Goal: Ask a question

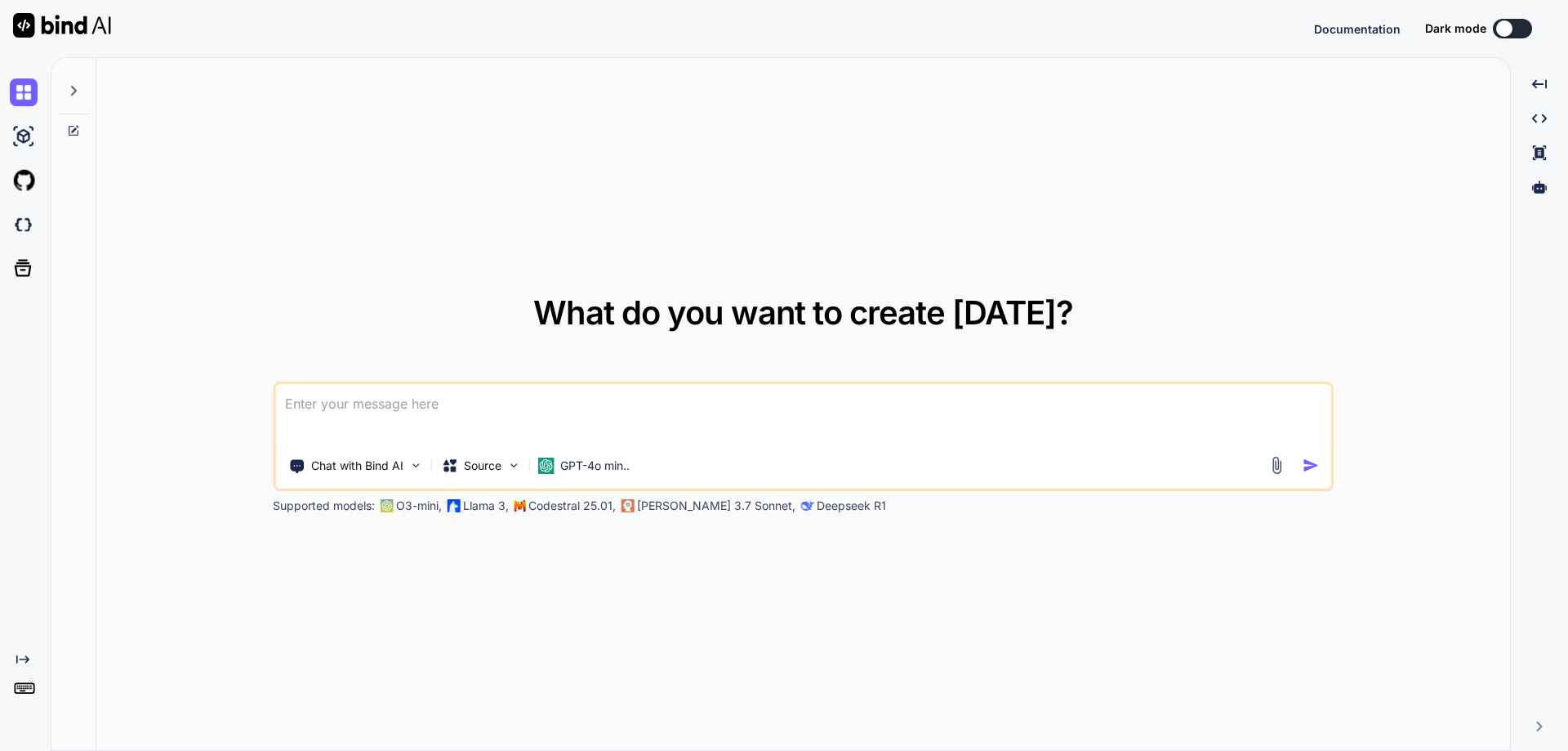
type textarea "x"
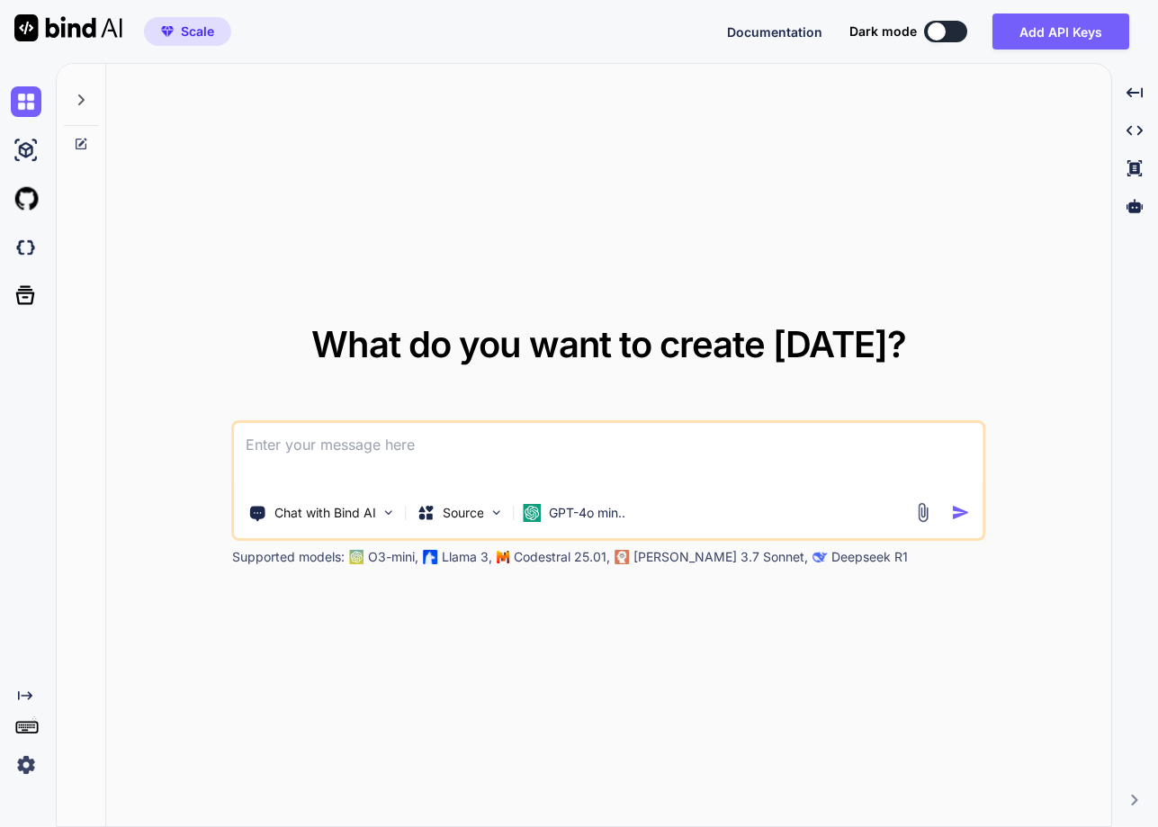
click at [463, 446] on textarea at bounding box center [609, 456] width 749 height 67
type textarea "what is python"
click at [534, 520] on img at bounding box center [533, 513] width 18 height 18
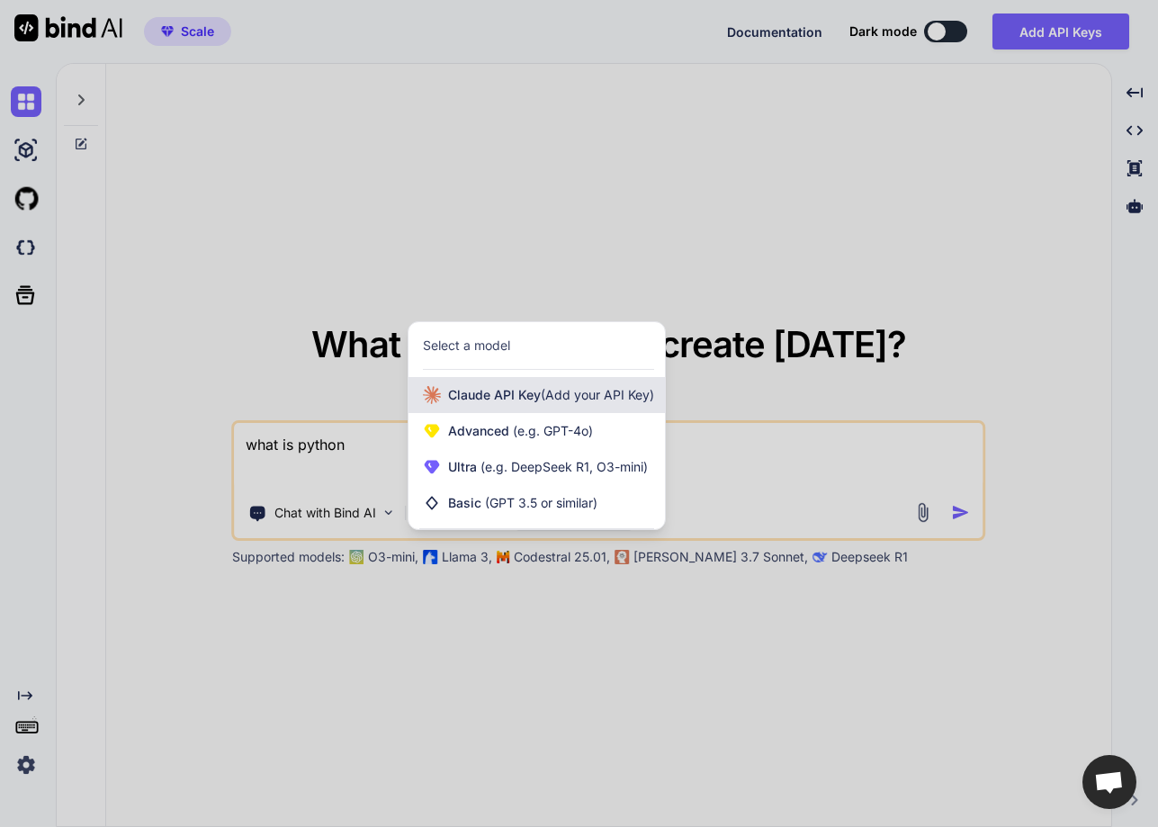
click at [554, 408] on div "Claude API Key (Add your API Key)" at bounding box center [536, 395] width 256 height 36
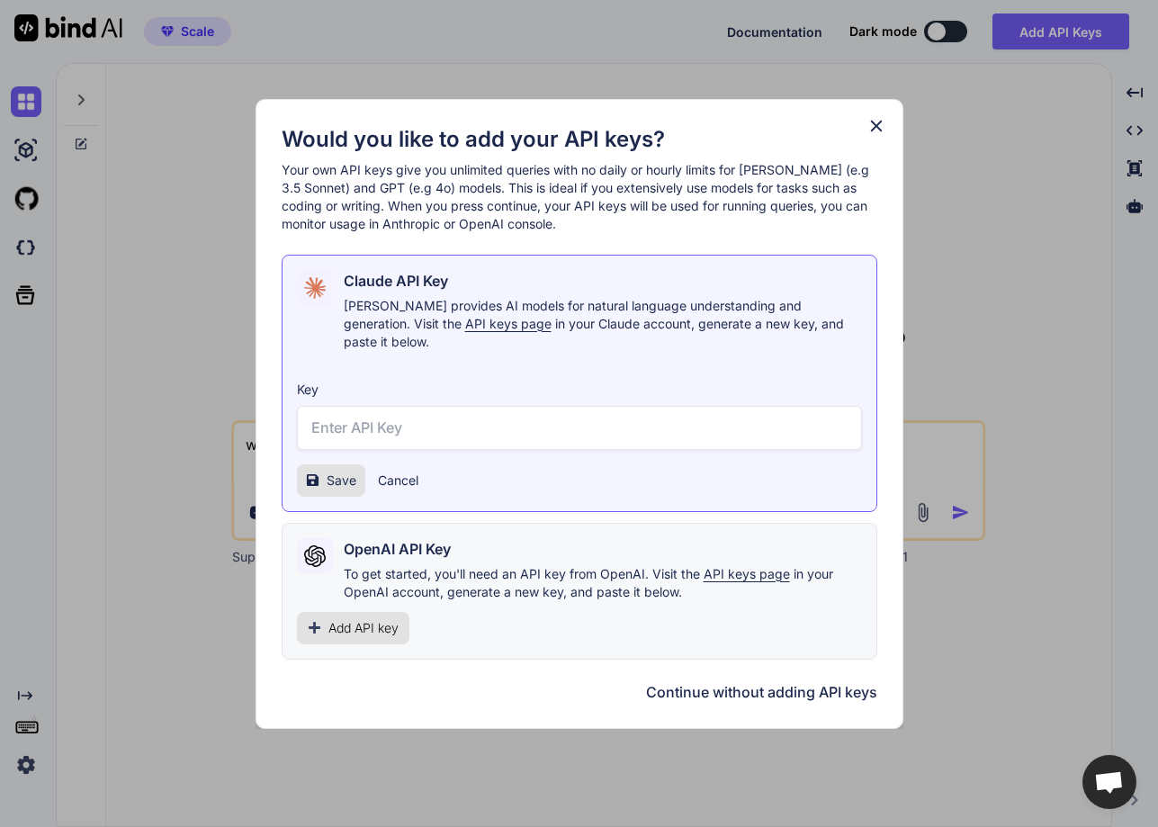
click at [554, 408] on input "text" at bounding box center [579, 428] width 565 height 44
paste input "sk-ant-api03-qH66EVnZWRfICZIHXYpOgRM9NOKy57krrASj7v0XZ3eTaaqUXlqBwNu60Af1bQv3_O…"
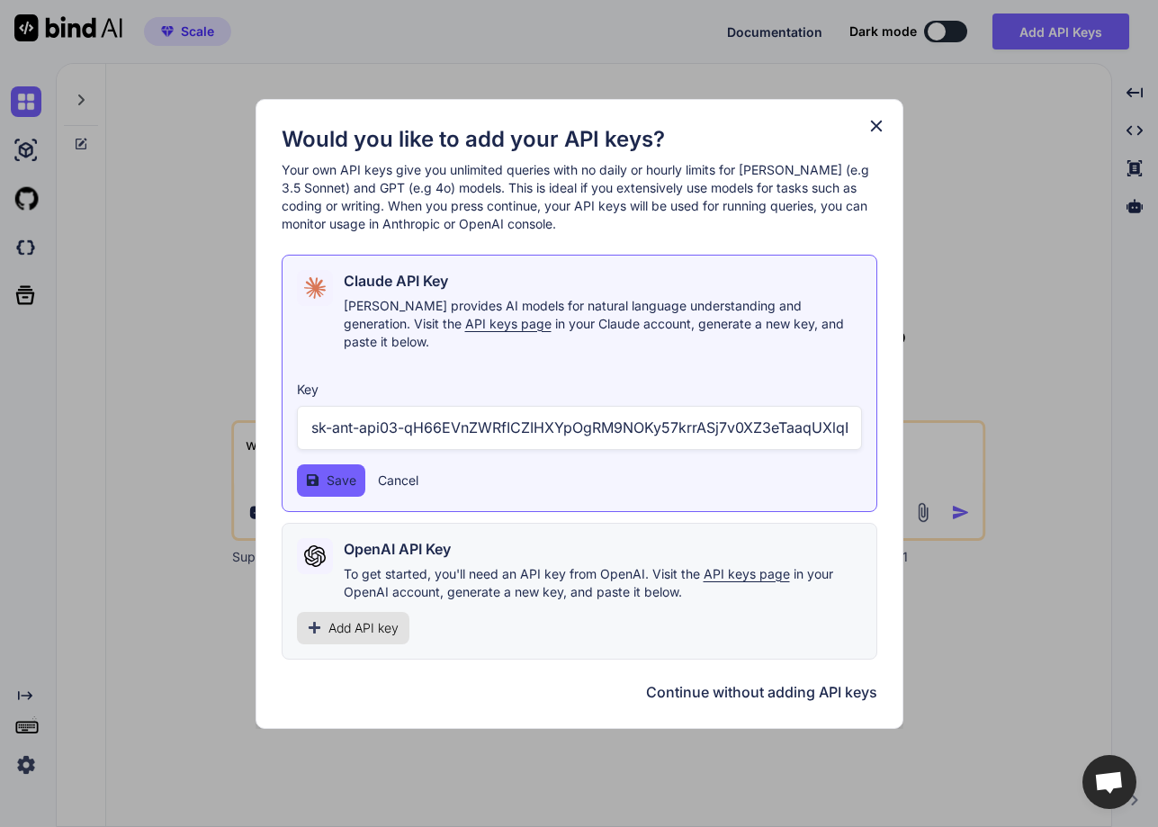
scroll to position [0, 381]
type input "sk-ant-api03-qH66EVnZWRfICZIHXYpOgRM9NOKy57krrASj7v0XZ3eTaaqUXlqBwNu60Af1bQv3_O…"
click at [347, 471] on span "Save" at bounding box center [342, 480] width 30 height 18
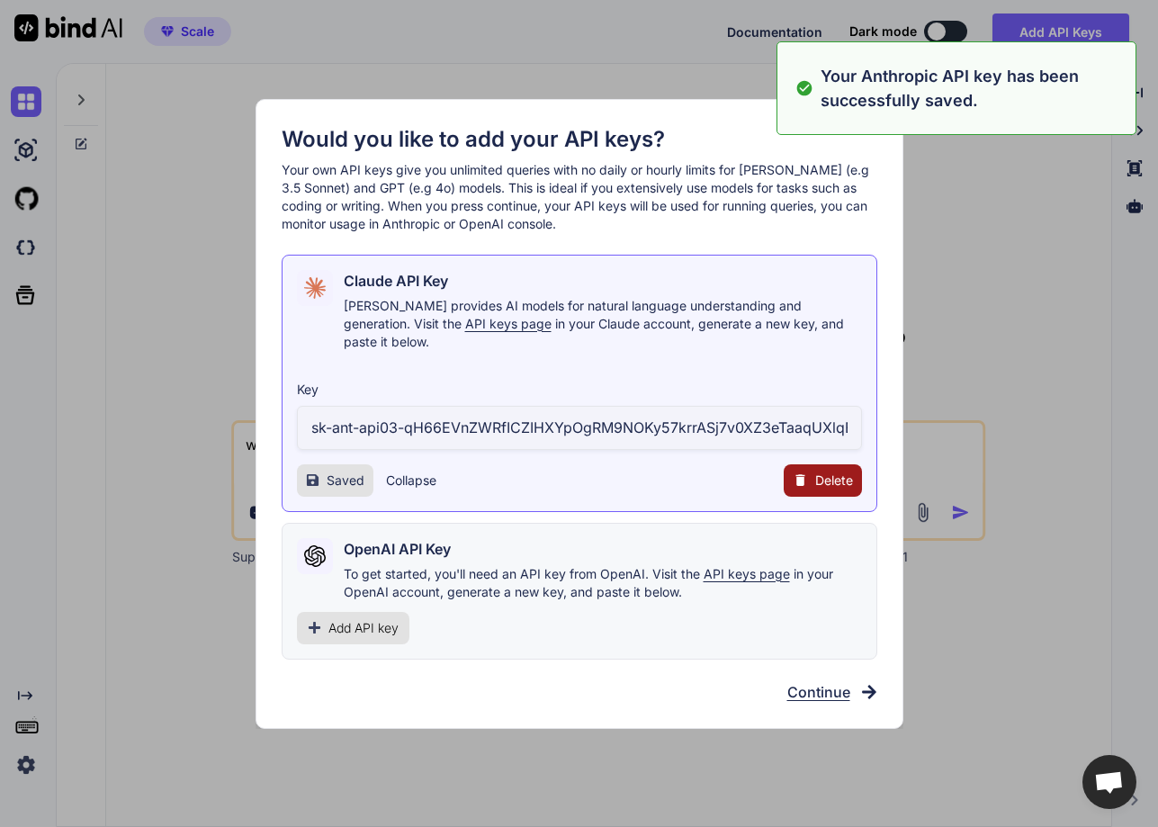
click at [21, 766] on div "Would you like to add your API keys? Your own API keys give you unlimited queri…" at bounding box center [579, 413] width 1158 height 827
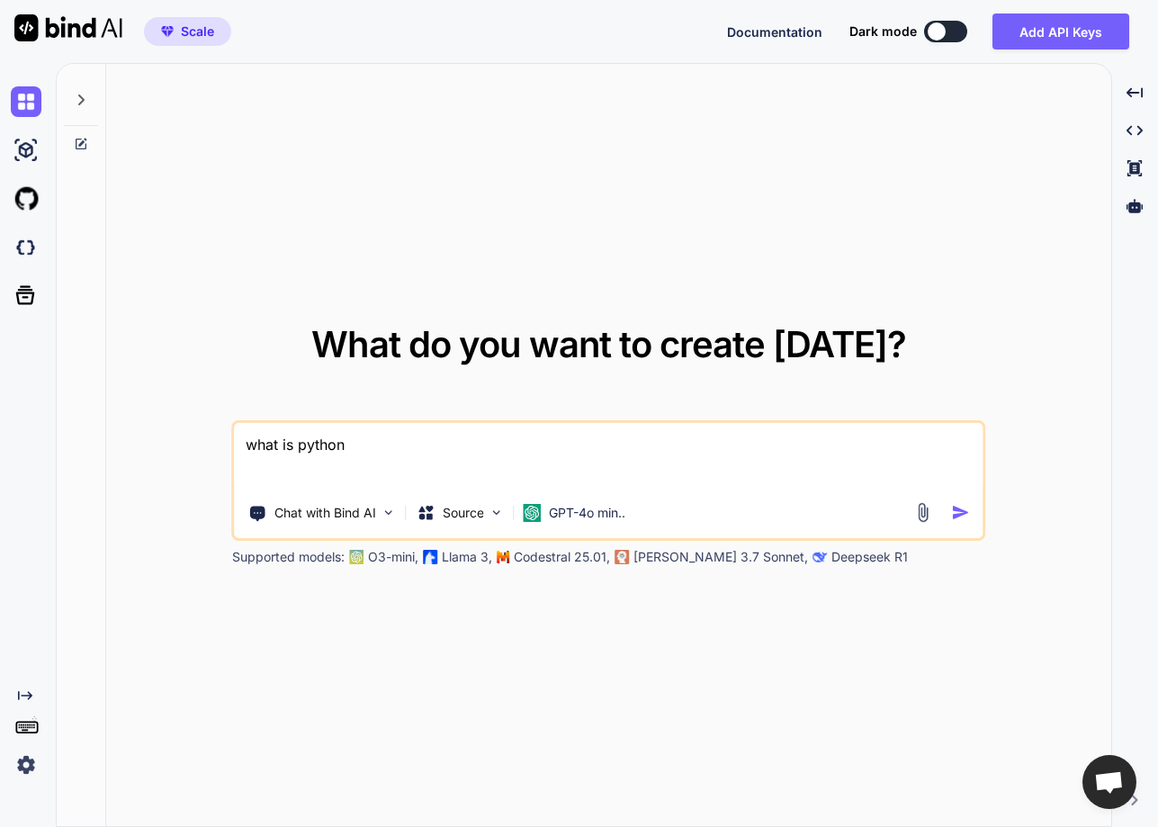
click at [21, 766] on img at bounding box center [26, 764] width 31 height 31
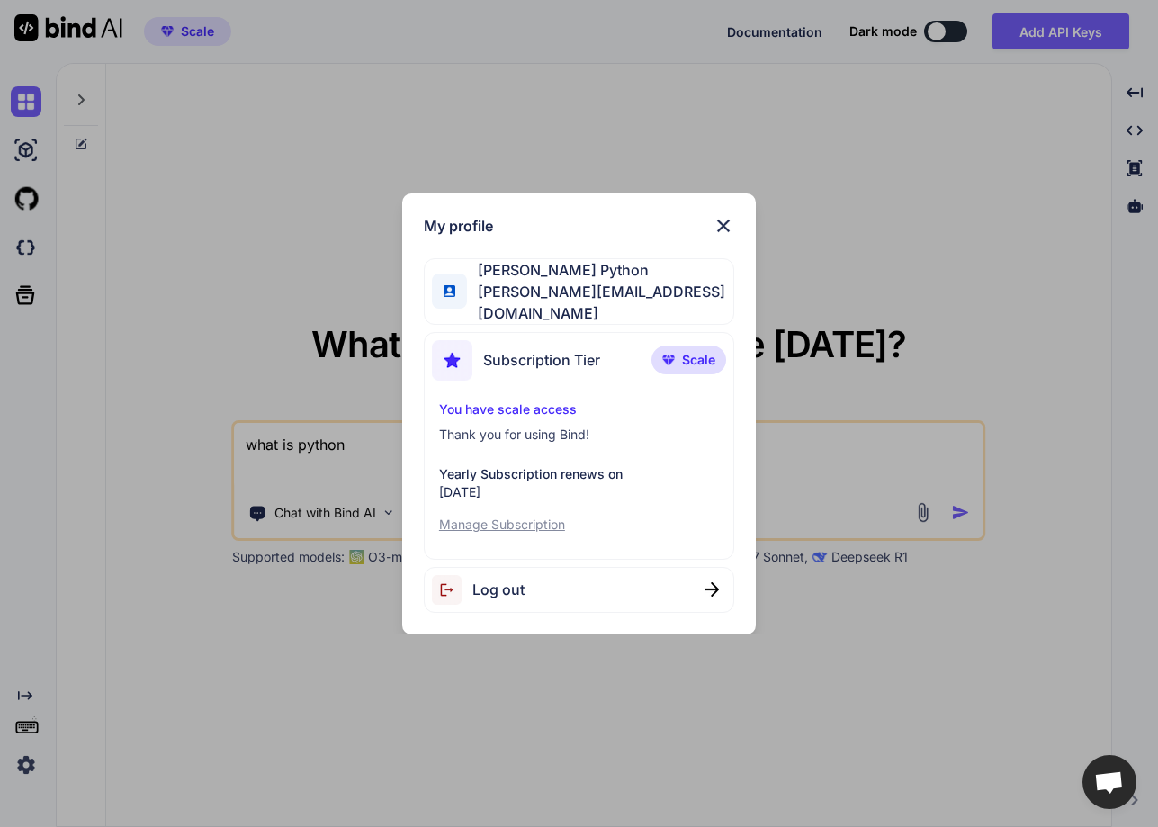
click at [728, 222] on img at bounding box center [724, 226] width 22 height 22
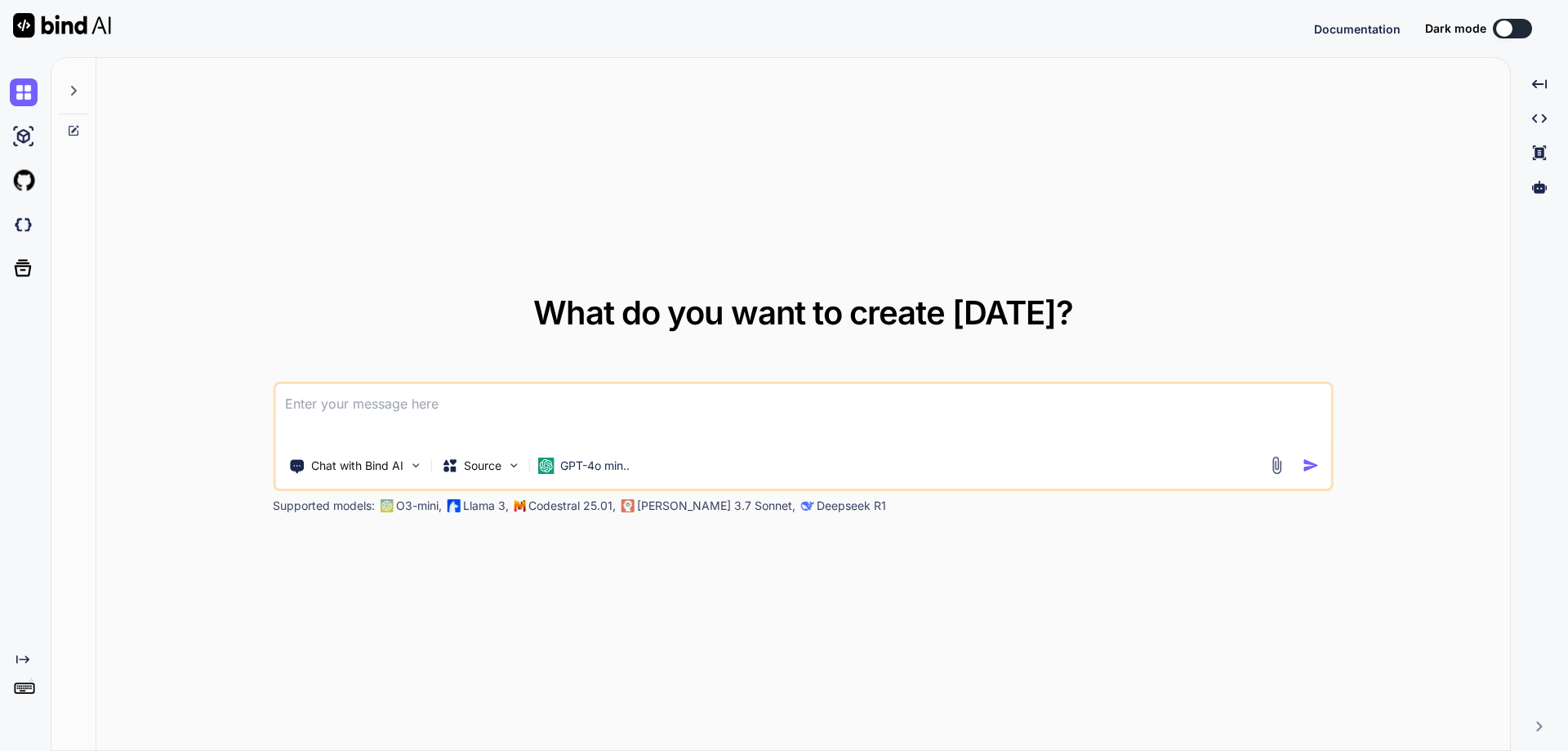
type textarea "x"
click at [16, 692] on img at bounding box center [24, 694] width 28 height 28
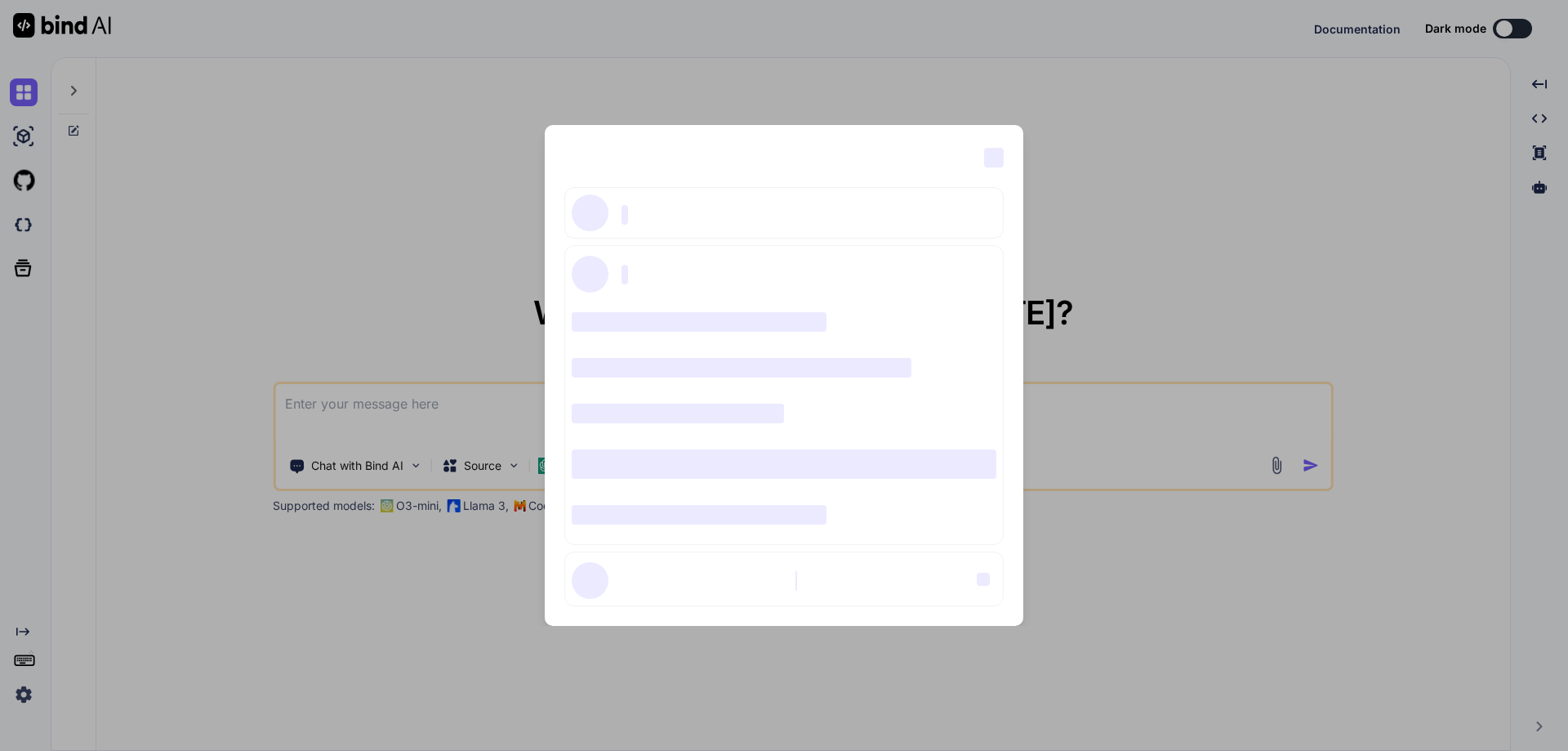
click at [194, 425] on div "‌ ‌ ‌ ‌ ‌ ‌ ‌ ‌ ‌ ‌ ‌ ‌ ‌ ‌ ‌" at bounding box center [784, 375] width 1568 height 751
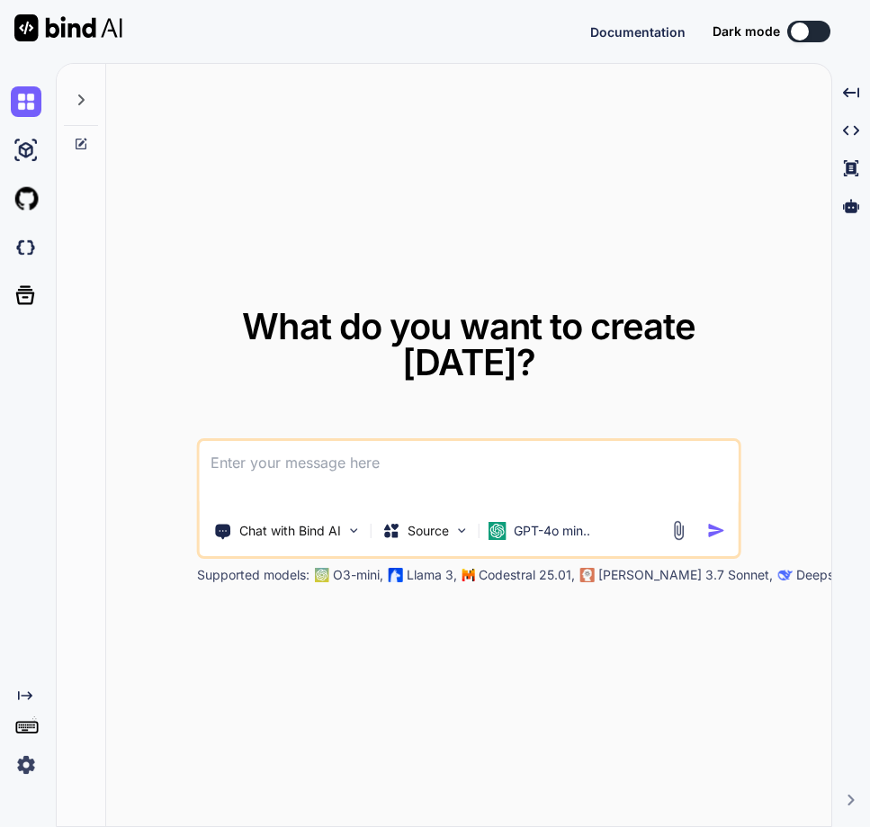
click at [24, 757] on img at bounding box center [26, 764] width 31 height 31
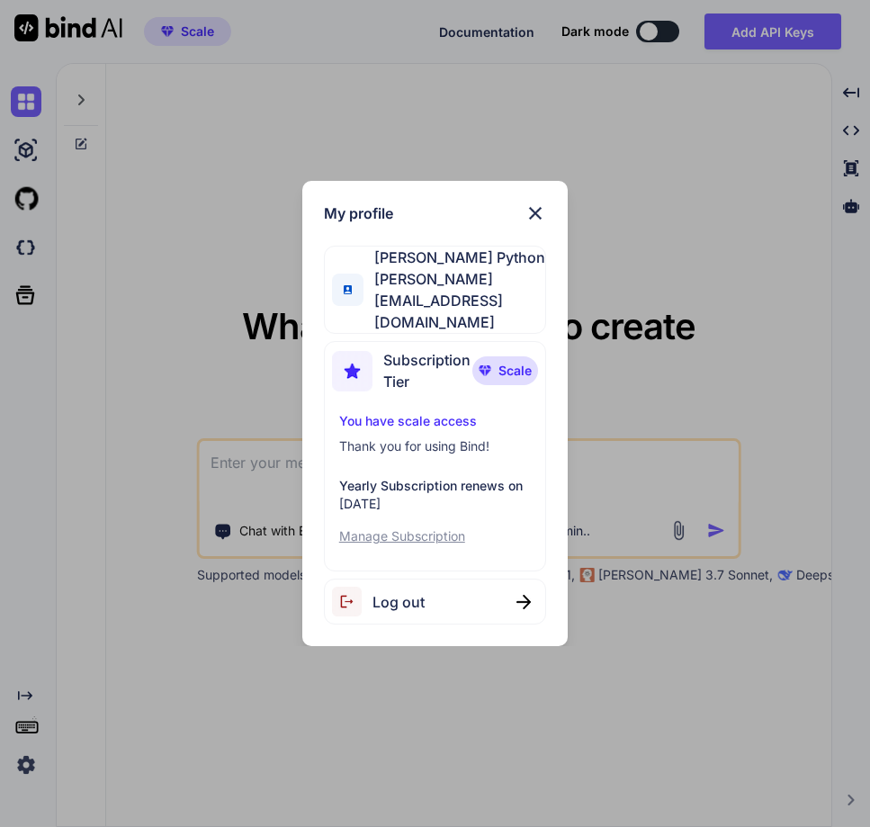
click at [536, 224] on img at bounding box center [536, 213] width 22 height 22
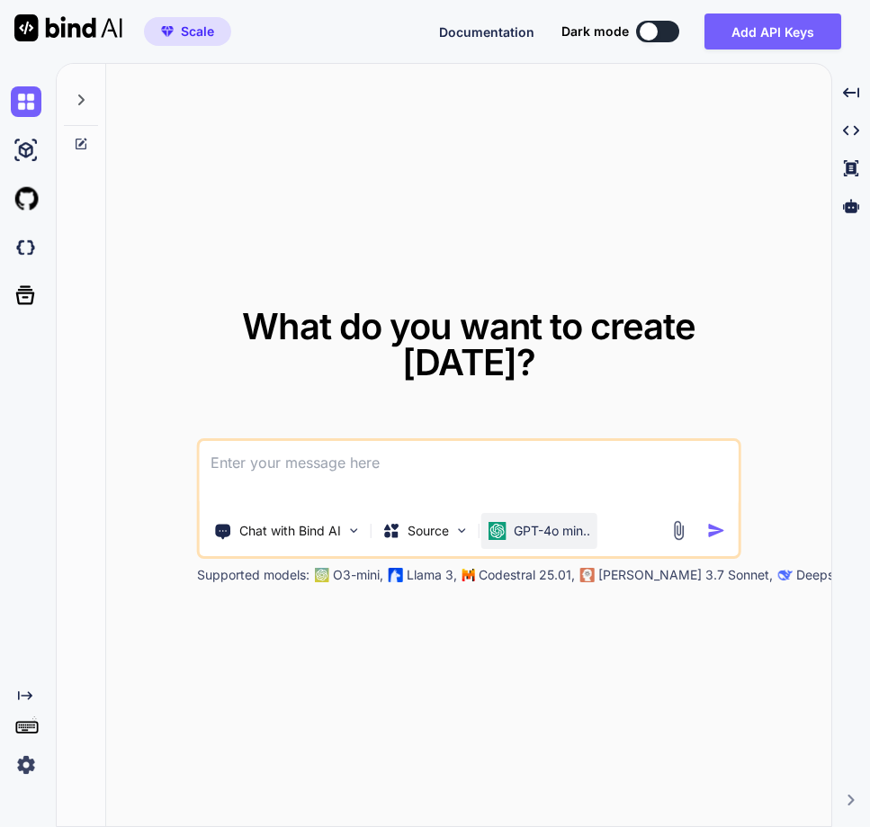
click at [514, 523] on p "GPT-4o min.." at bounding box center [552, 531] width 76 height 18
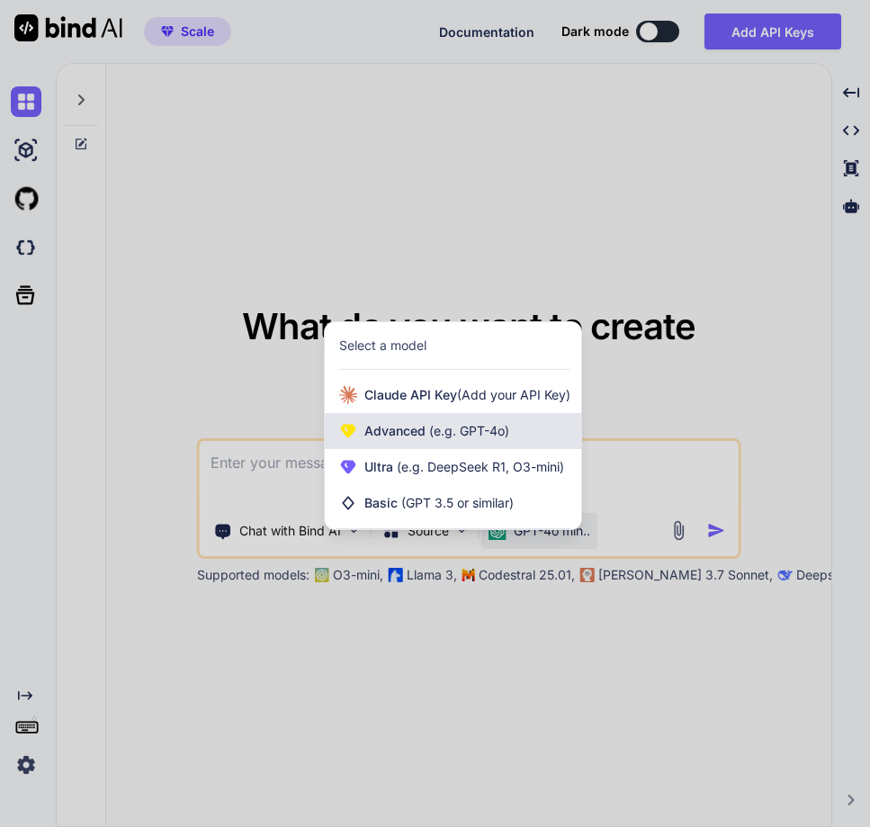
click at [493, 425] on span "(e.g. GPT-4o)" at bounding box center [468, 430] width 84 height 15
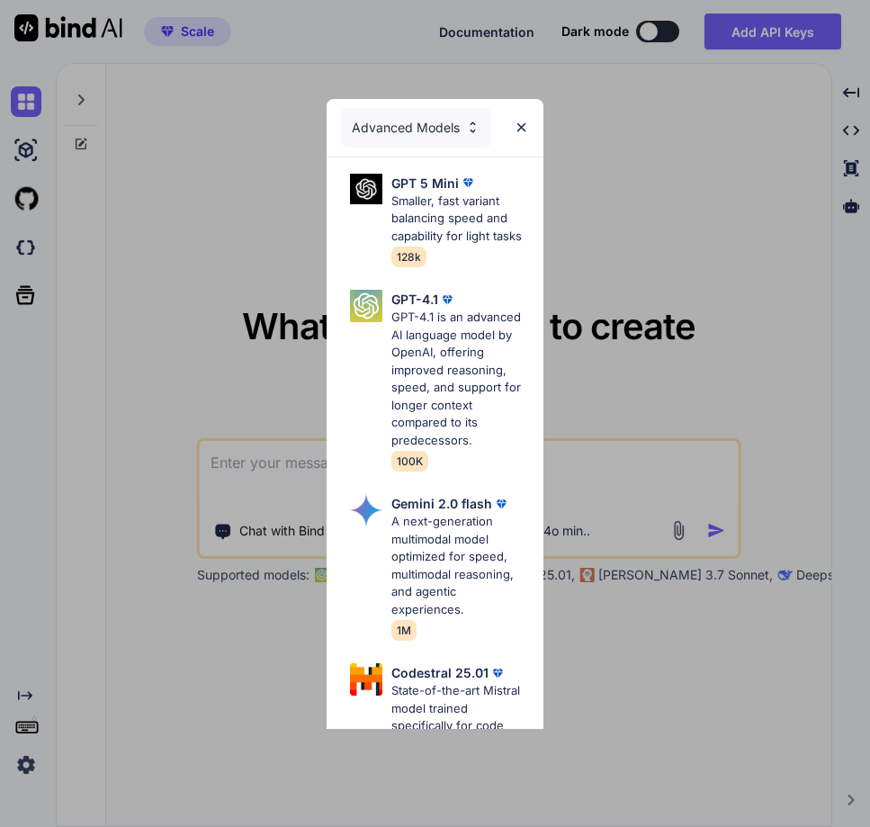
click at [518, 133] on img at bounding box center [521, 127] width 15 height 15
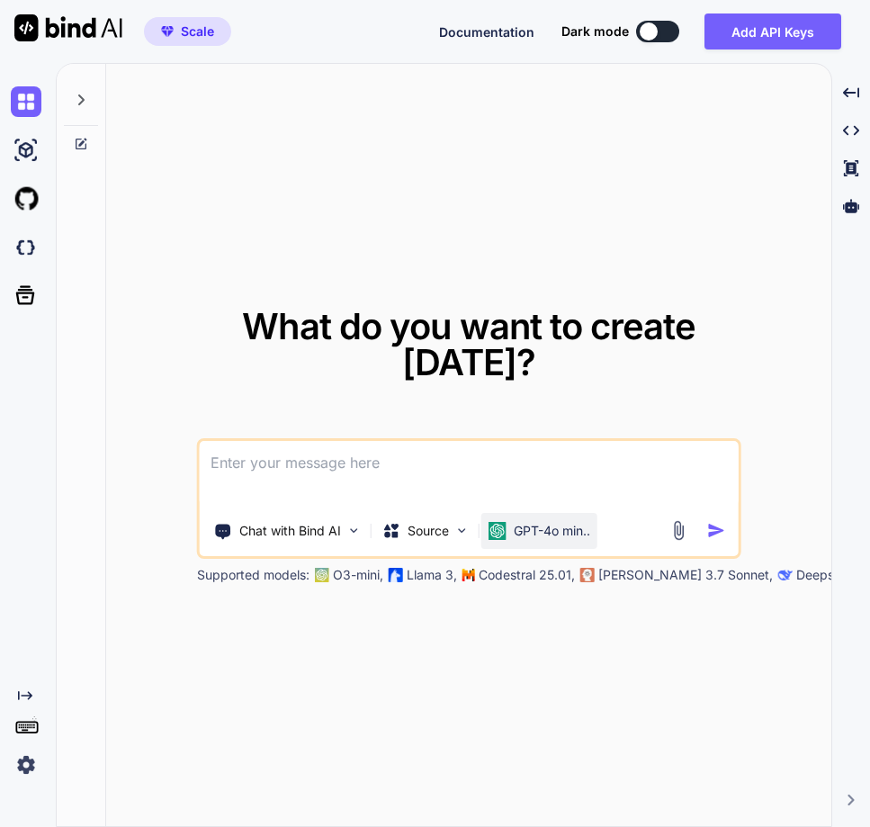
click at [538, 534] on p "GPT-4o min.." at bounding box center [552, 531] width 76 height 18
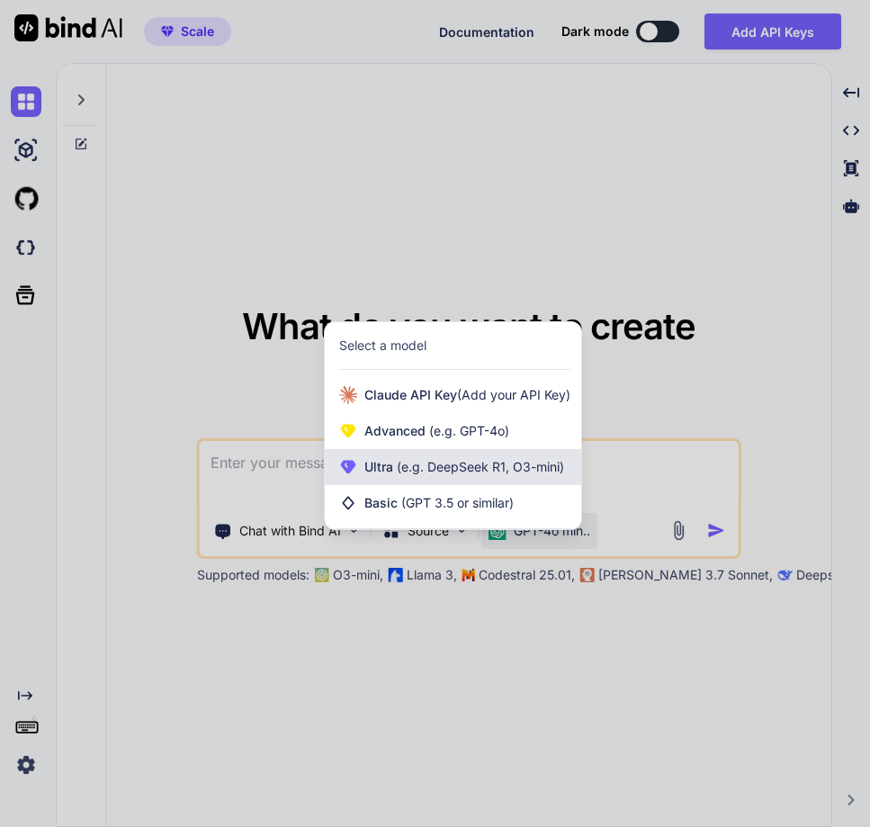
click at [415, 468] on span "(e.g. DeepSeek R1, O3-mini)" at bounding box center [478, 466] width 171 height 15
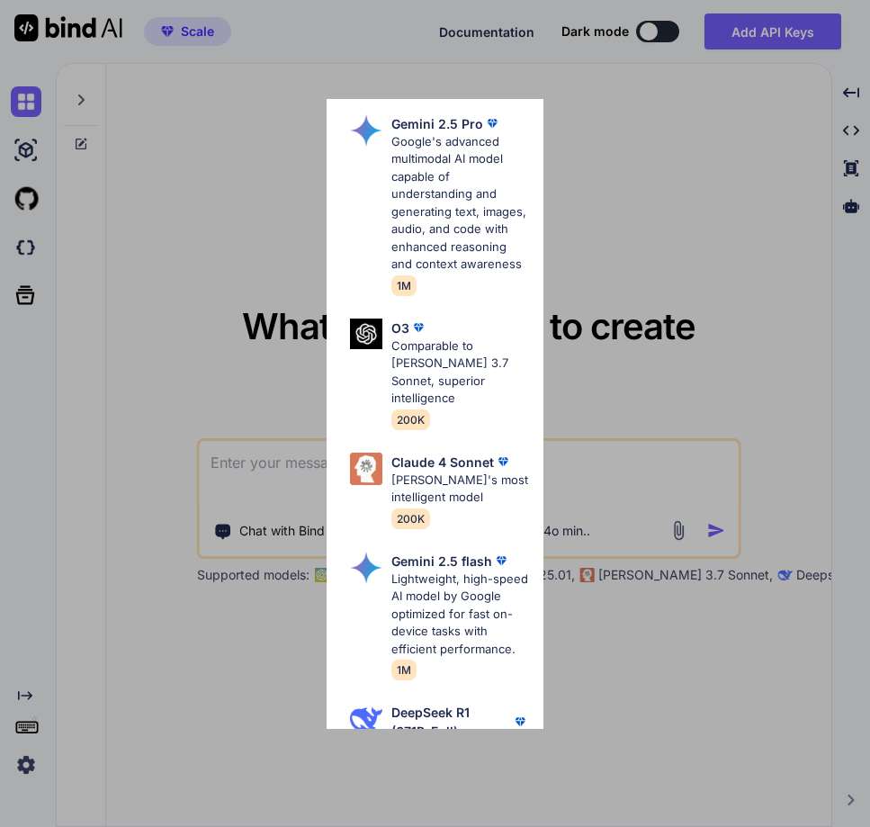
scroll to position [588, 0]
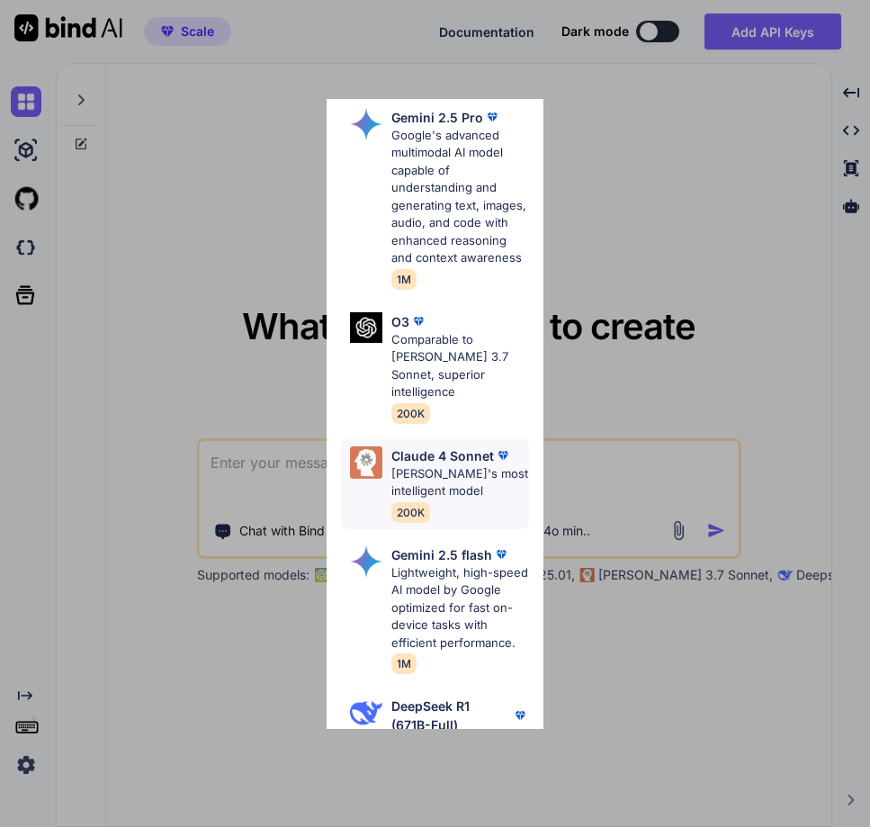
click at [441, 465] on p "[PERSON_NAME]'s most intelligent model" at bounding box center [460, 482] width 139 height 35
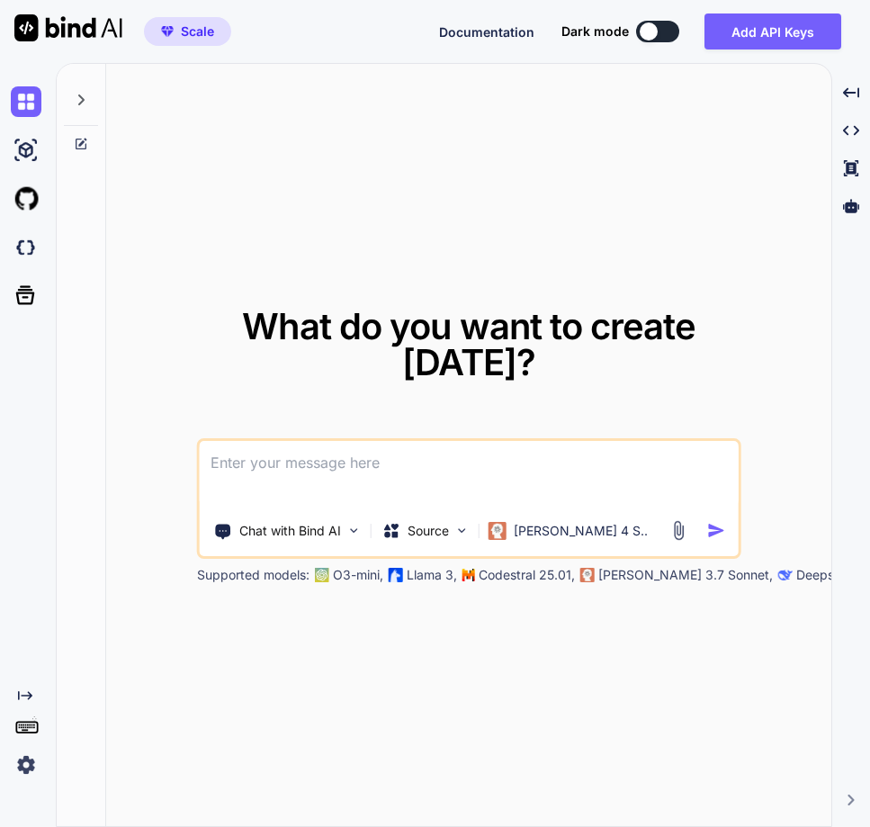
click at [334, 477] on textarea at bounding box center [469, 474] width 539 height 67
type textarea "what is python"
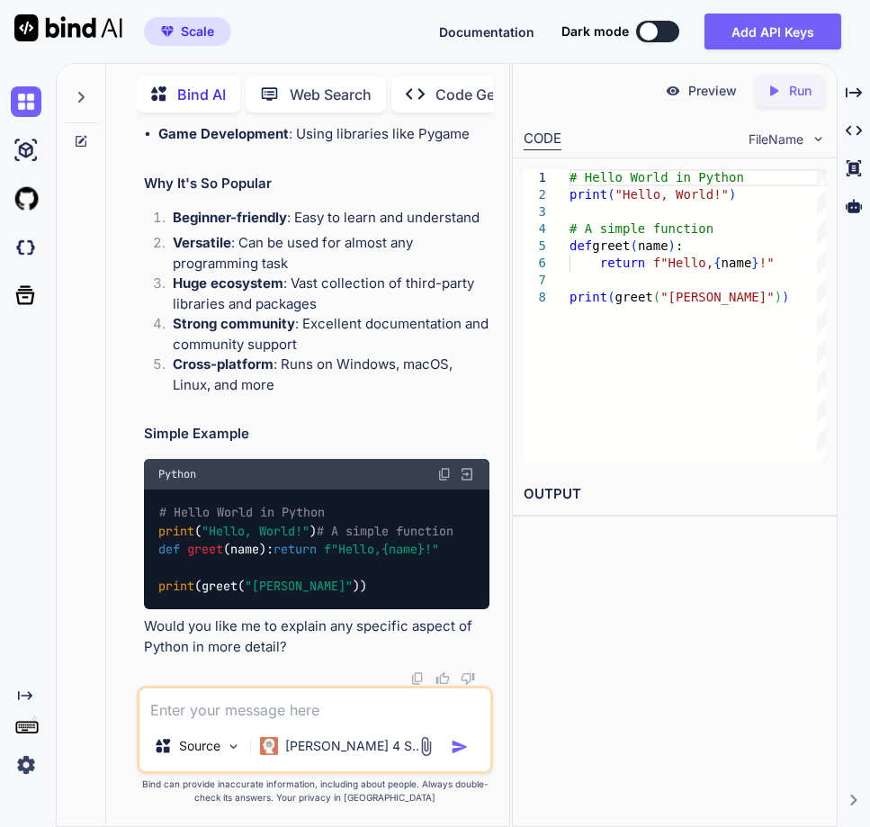
scroll to position [815, 0]
click at [772, 85] on icon "Created with Pixso." at bounding box center [774, 91] width 16 height 16
click at [292, 748] on p "[PERSON_NAME] 4 S.." at bounding box center [352, 746] width 134 height 18
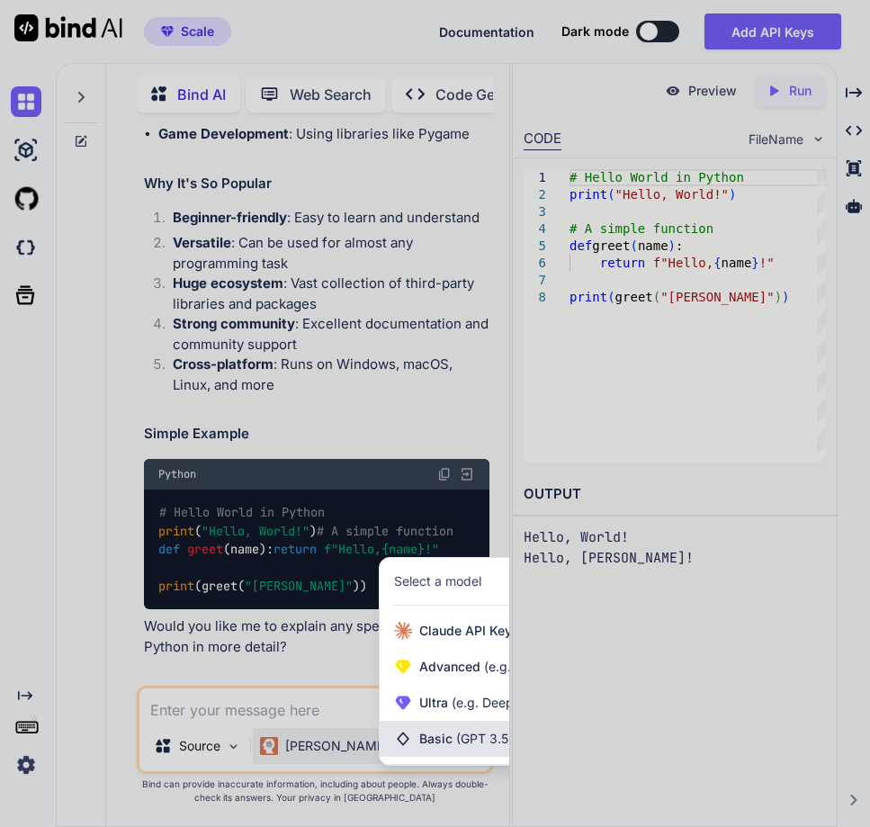
click at [440, 743] on span "Basic (GPT 3.5 or similar)" at bounding box center [493, 739] width 149 height 18
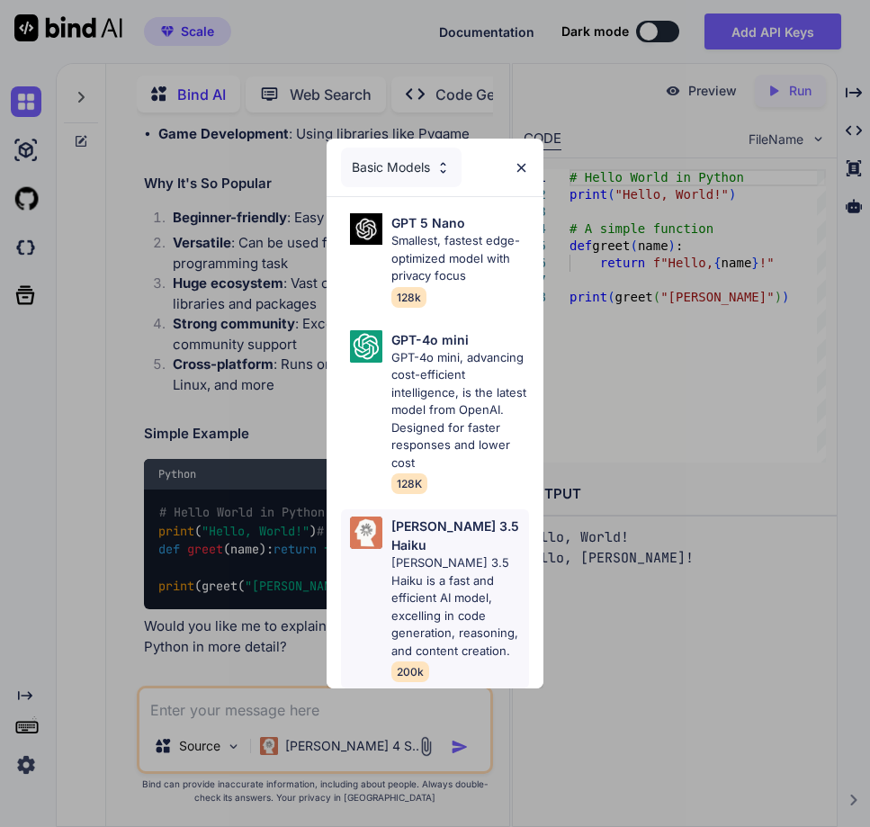
click at [425, 574] on p "[PERSON_NAME] 3.5 Haiku is a fast and efficient AI model, excelling in code gen…" at bounding box center [460, 606] width 139 height 105
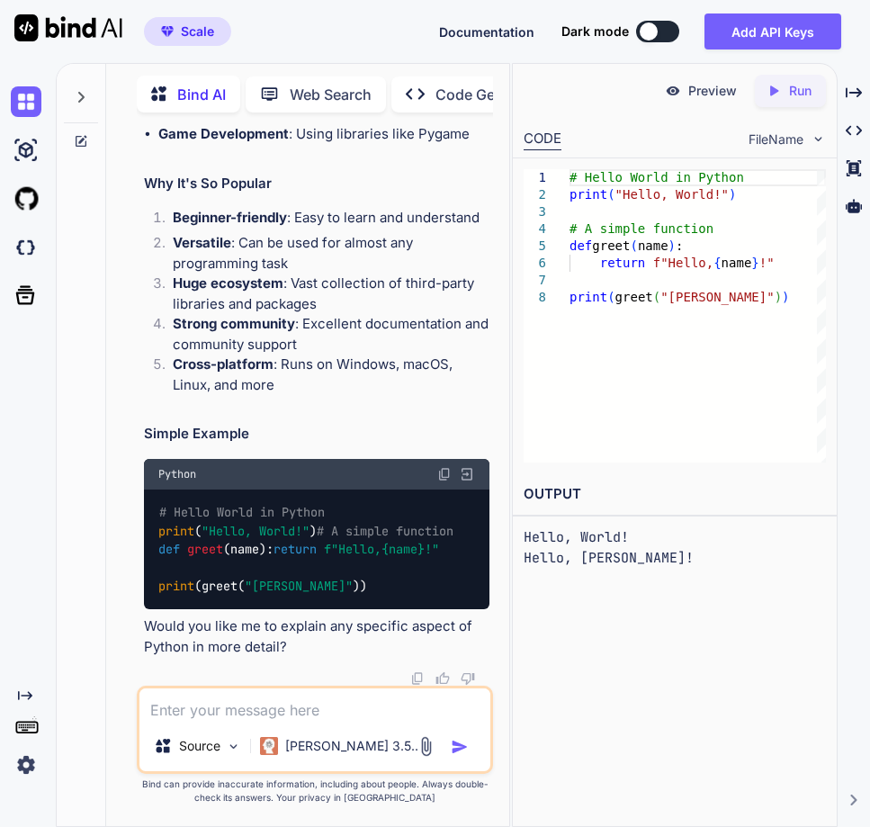
click at [229, 720] on textarea at bounding box center [314, 704] width 351 height 32
type textarea "what is class in python"
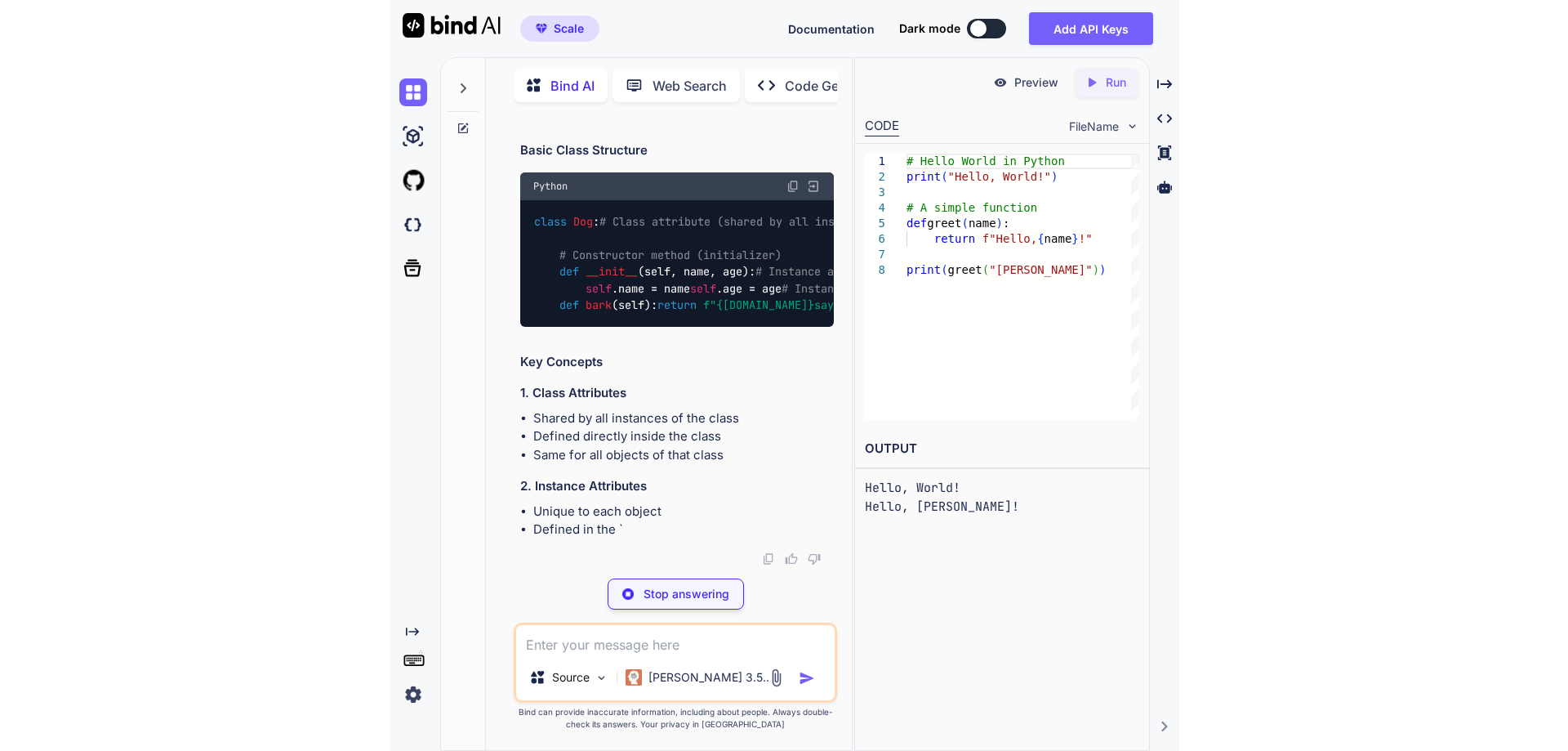
scroll to position [1662, 0]
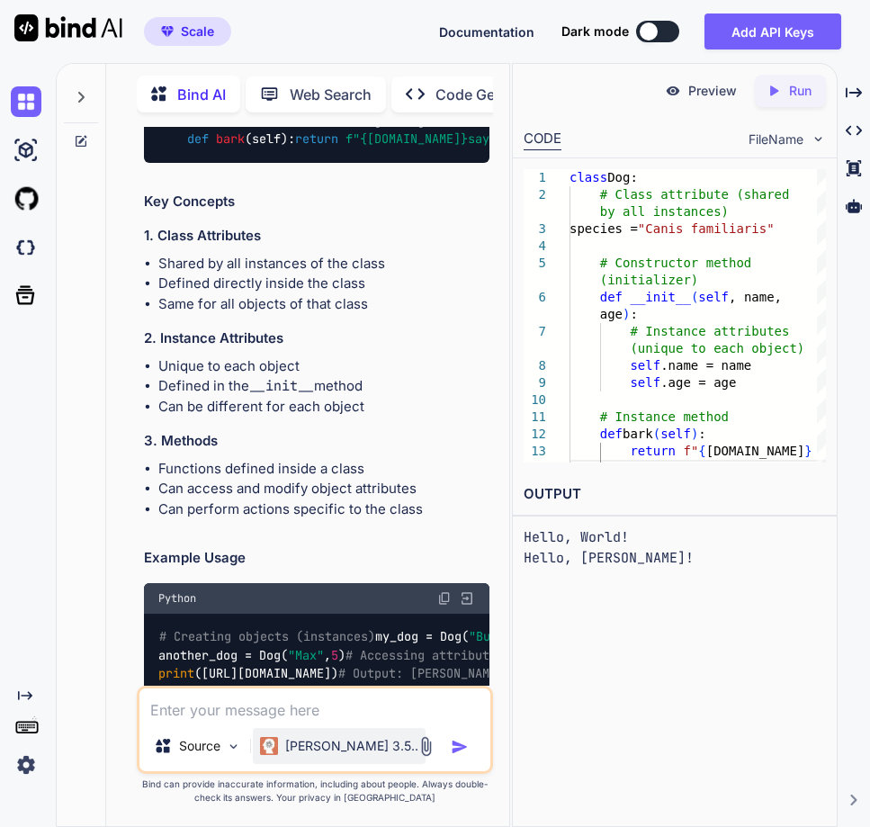
click at [325, 746] on p "[PERSON_NAME] 3.5.." at bounding box center [351, 746] width 133 height 18
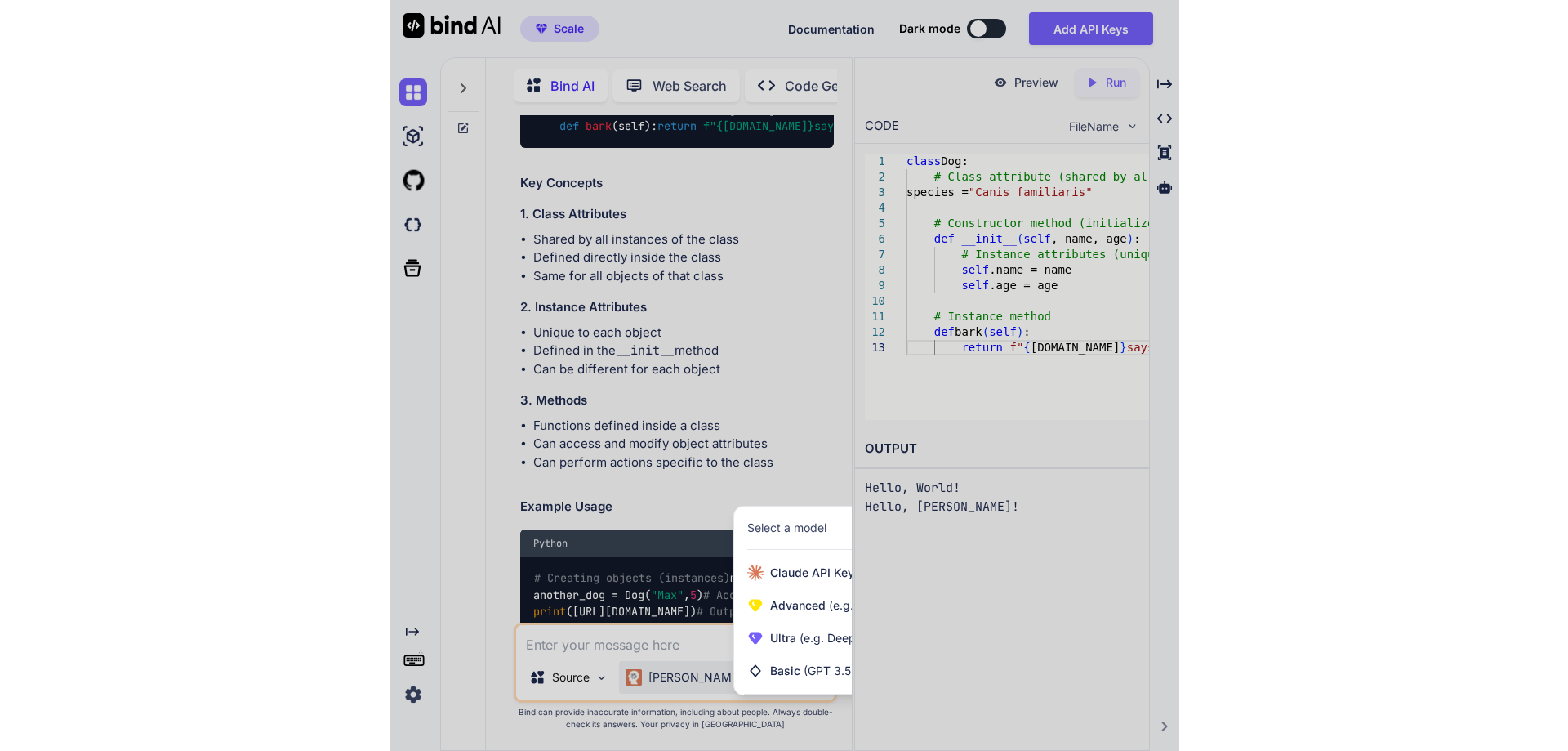
scroll to position [1275, 0]
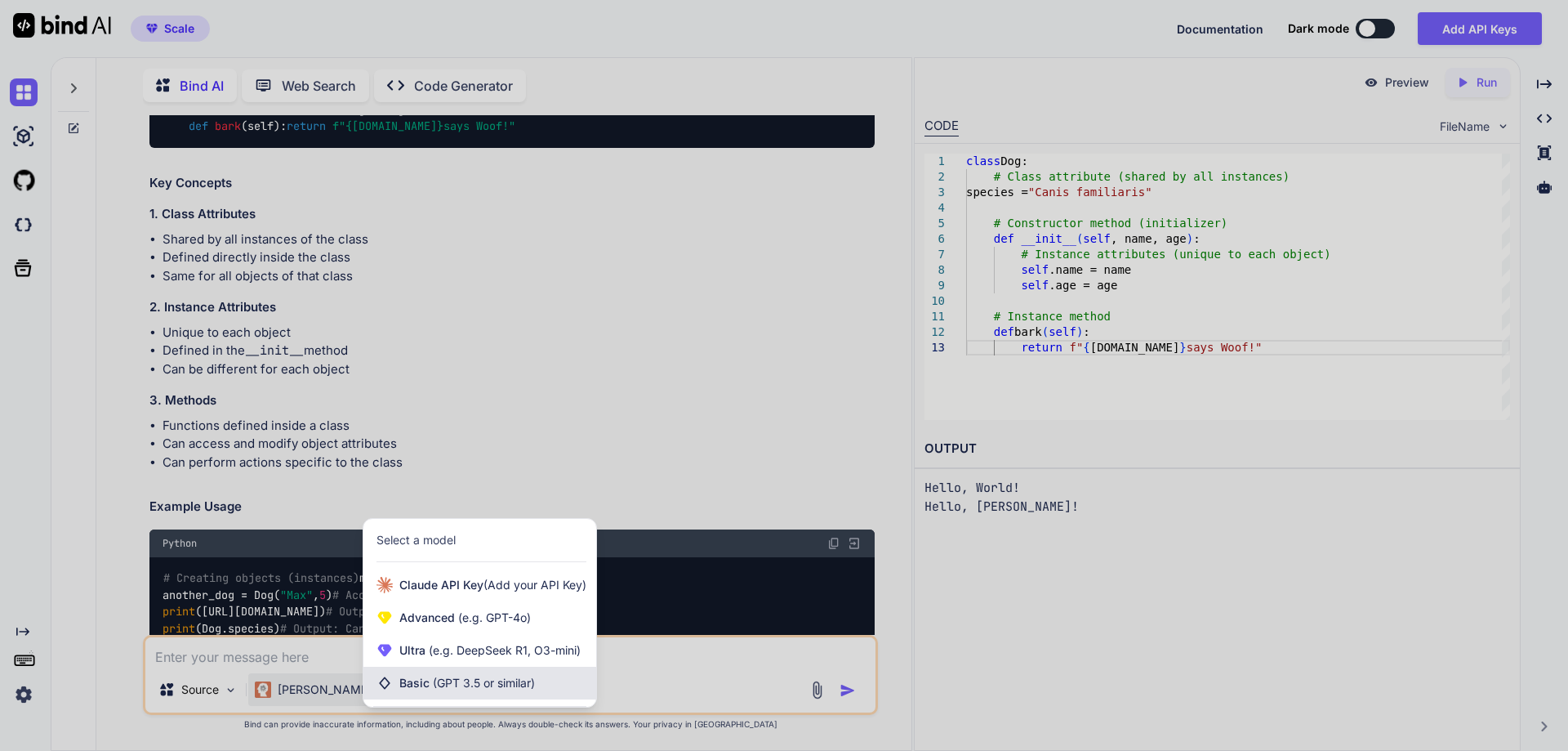
click at [485, 692] on div "Basic (GPT 3.5 or similar)" at bounding box center [479, 683] width 232 height 33
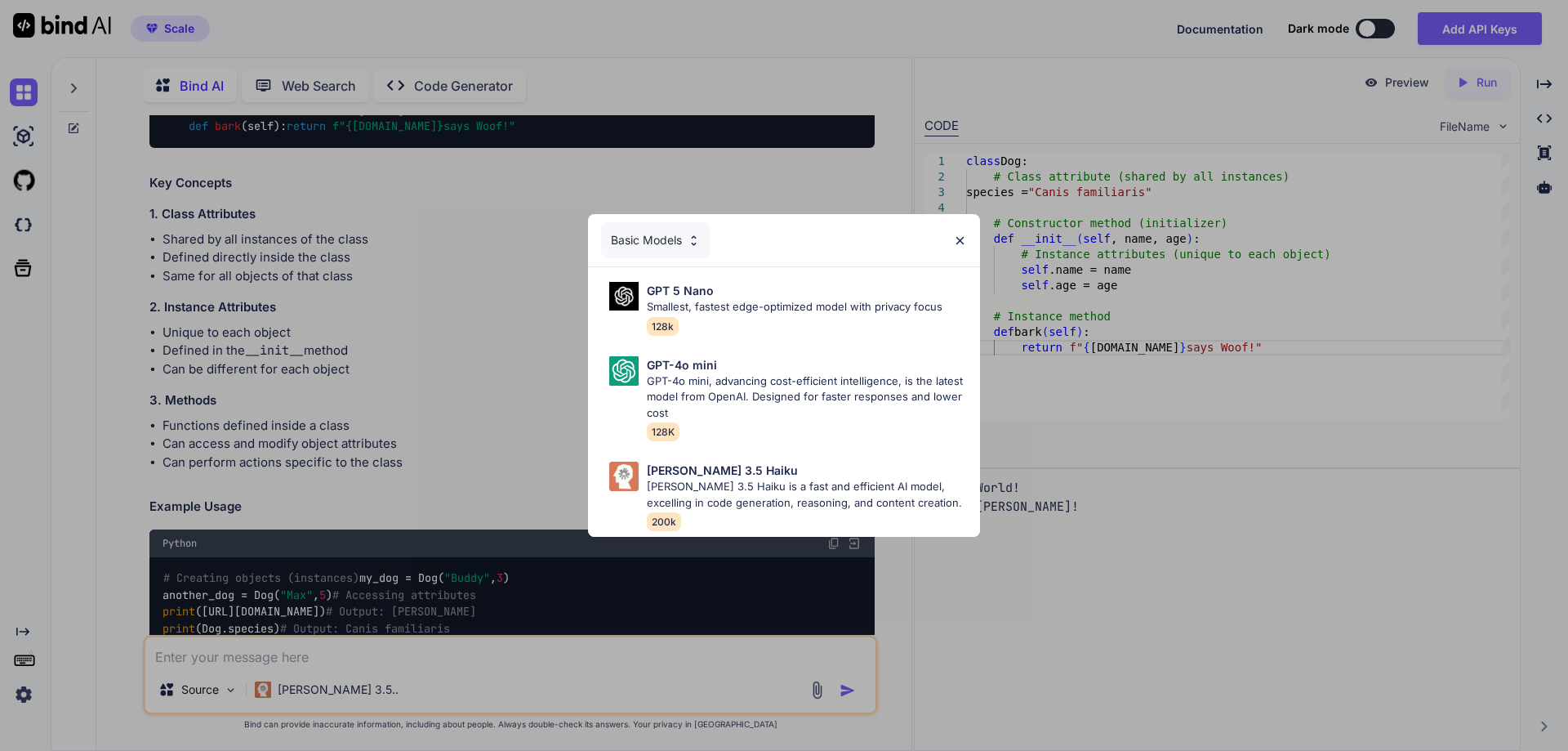
click at [660, 227] on div "Basic Models" at bounding box center [656, 241] width 110 height 36
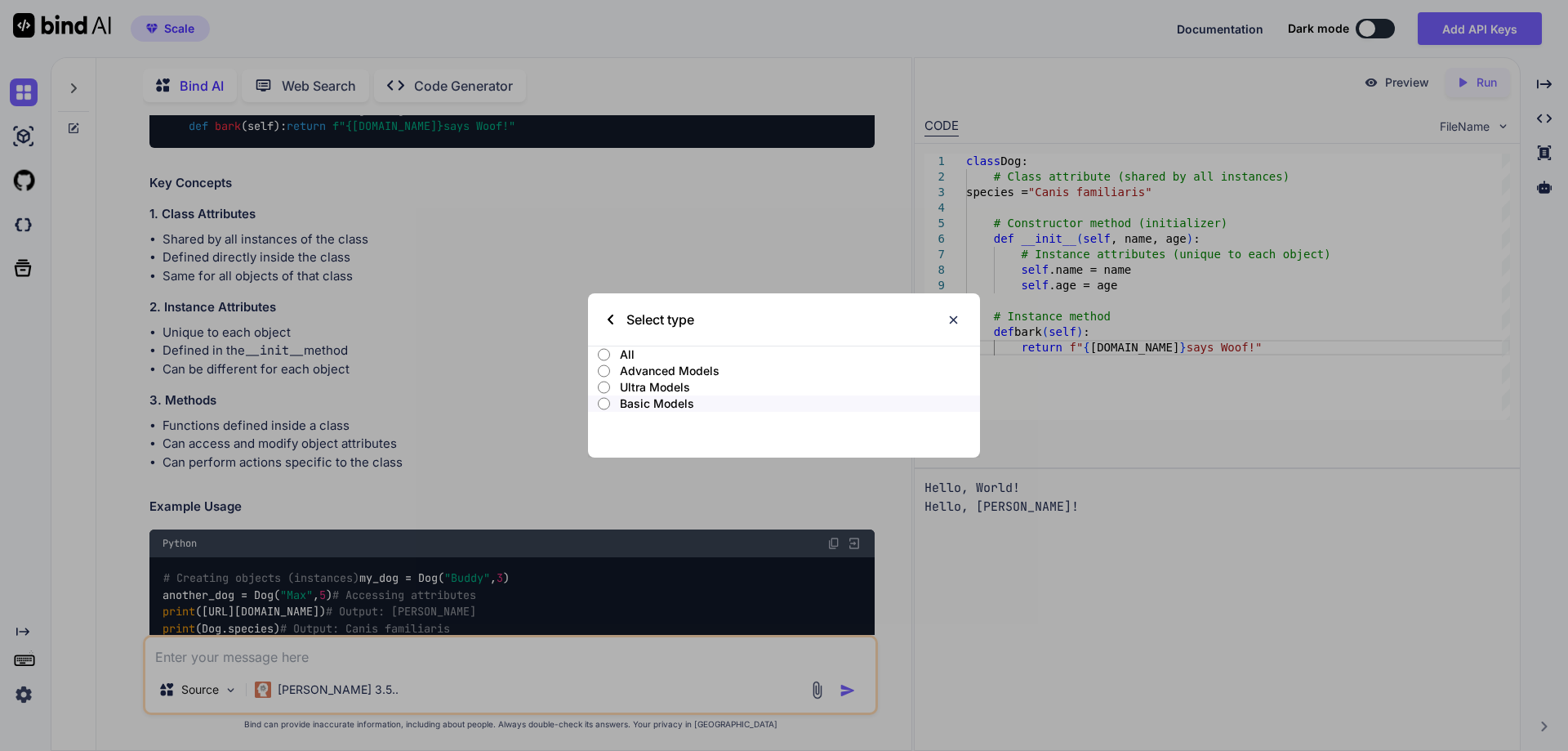
click at [669, 387] on p "Ultra Models" at bounding box center [800, 387] width 360 height 16
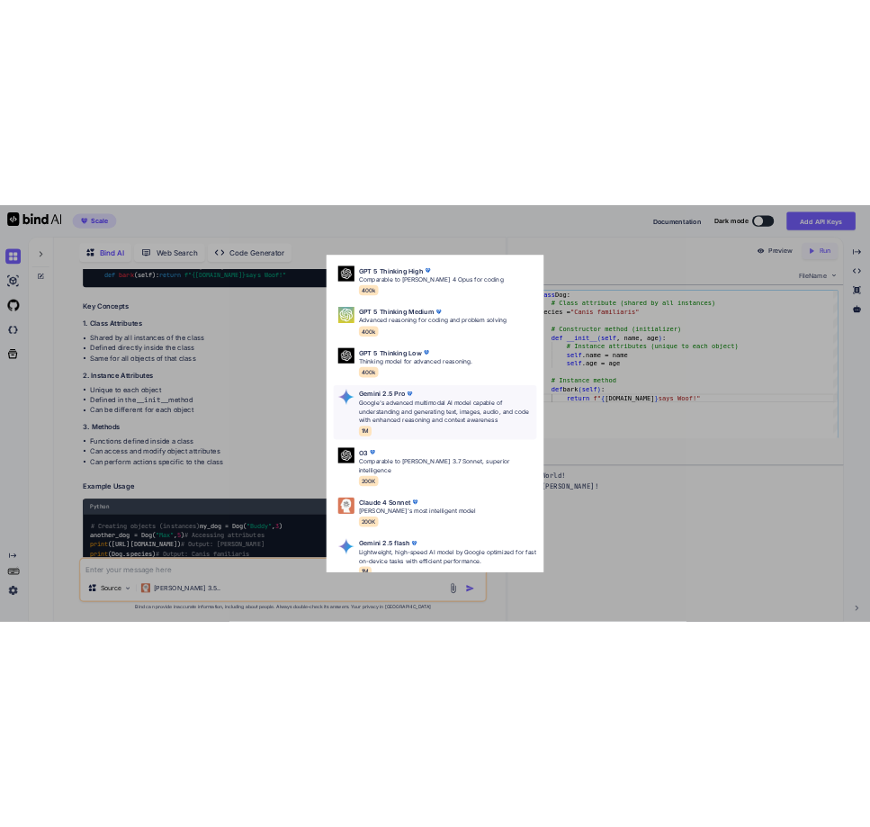
scroll to position [155, 0]
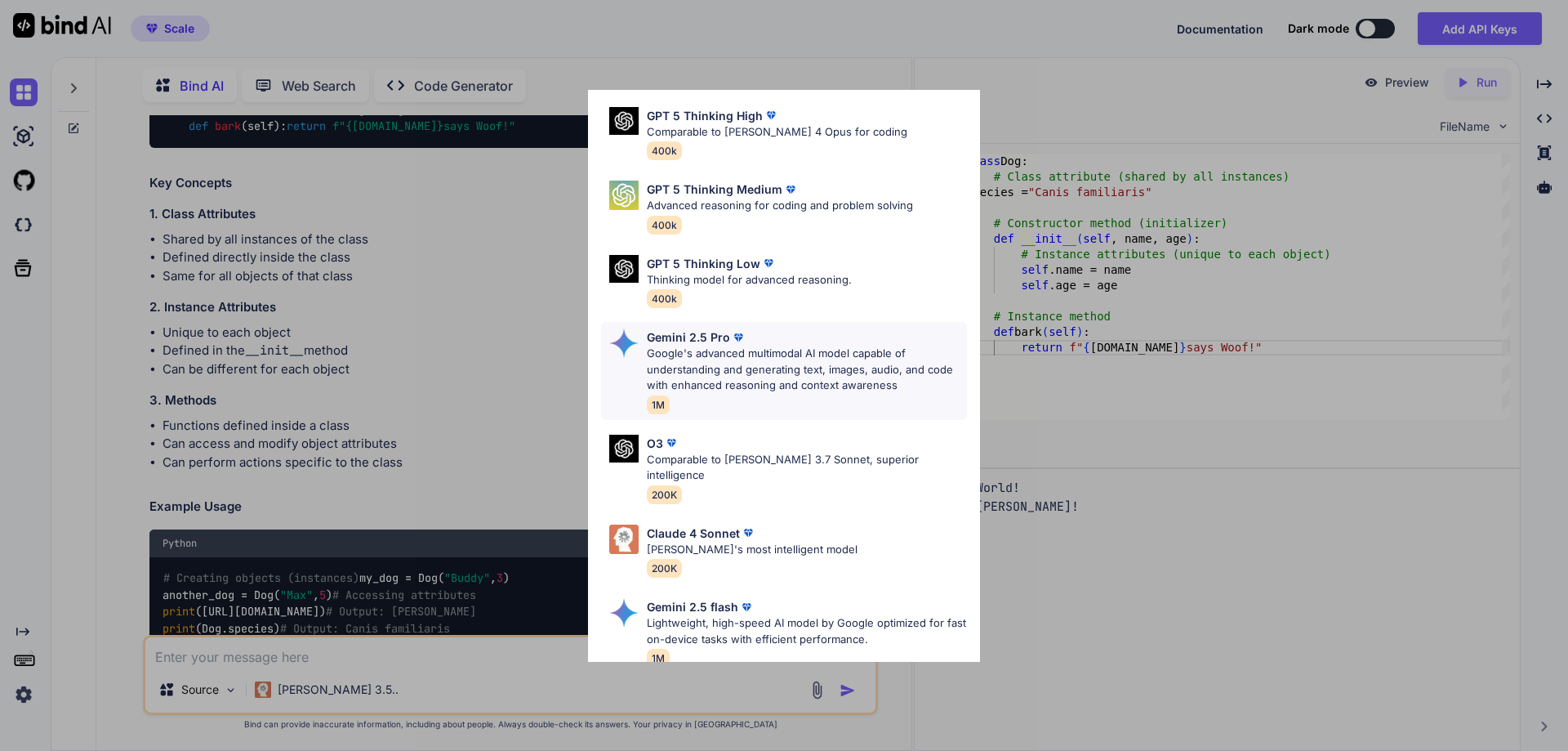
click at [712, 357] on p "Google's advanced multimodal AI model capable of understanding and generating t…" at bounding box center [807, 370] width 321 height 48
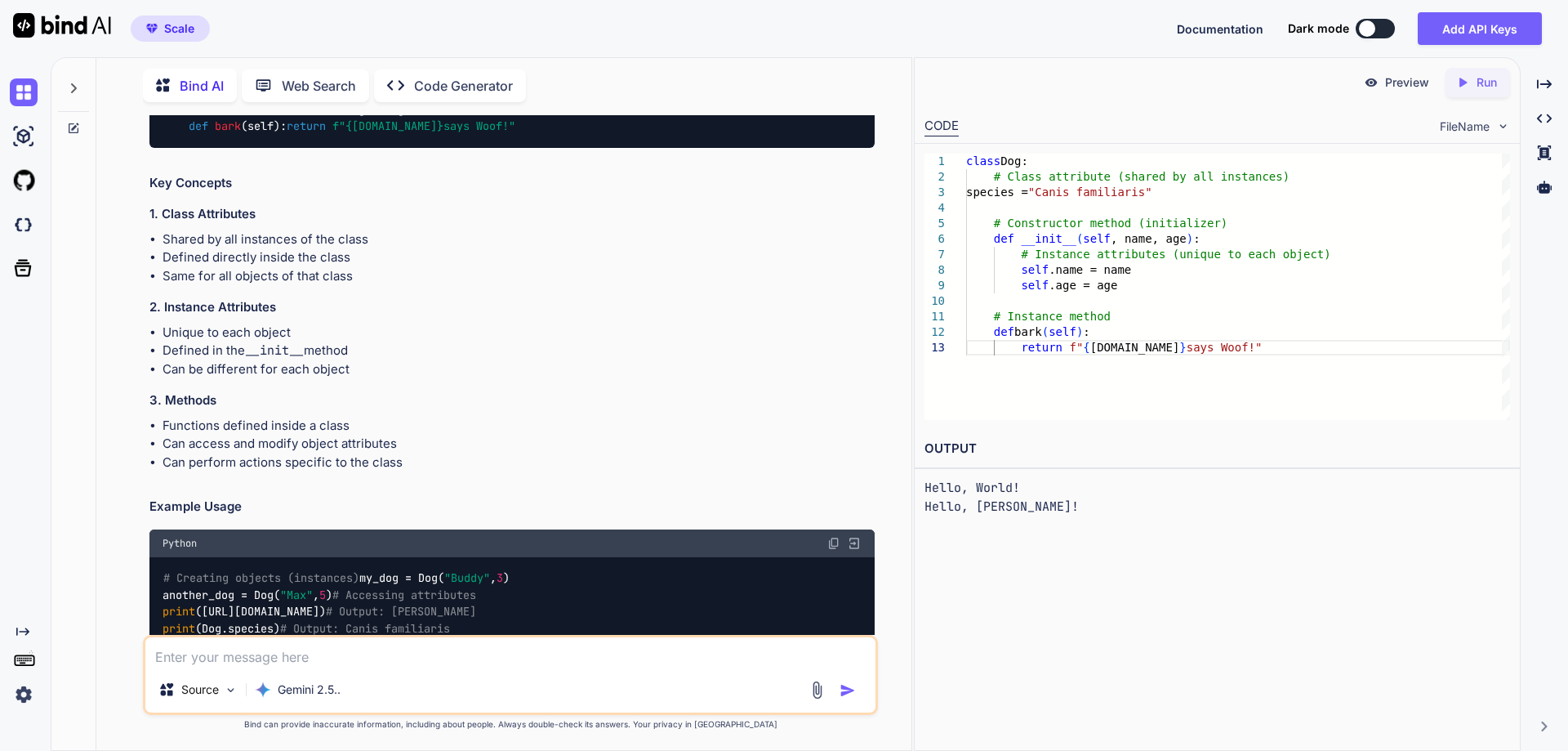
click at [285, 649] on textarea at bounding box center [510, 652] width 730 height 29
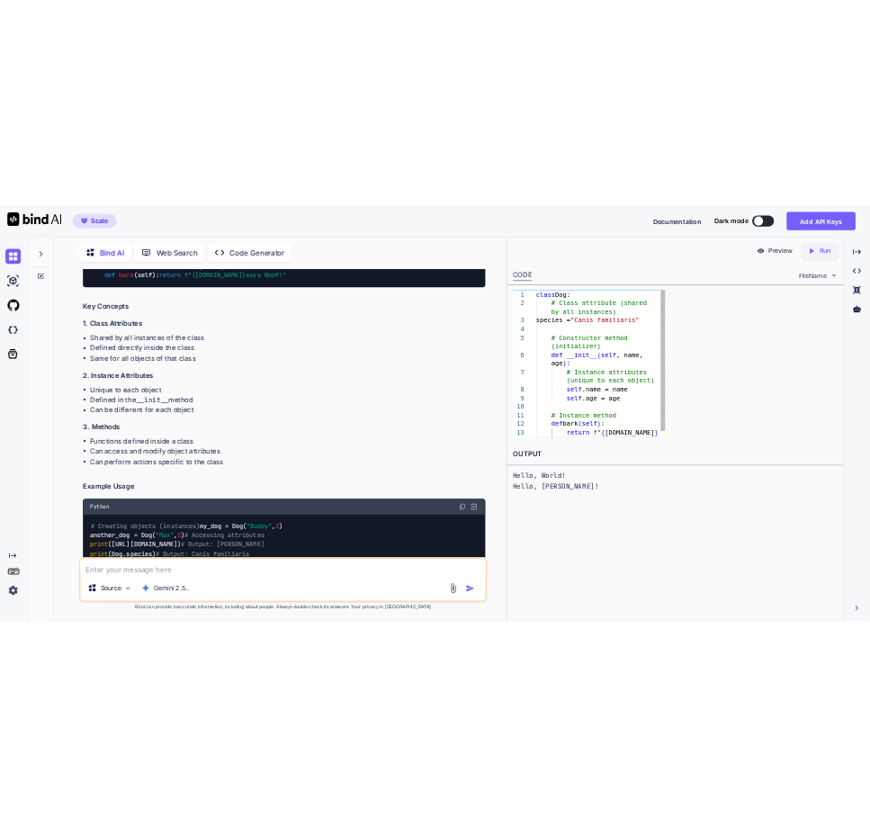
scroll to position [1830, 0]
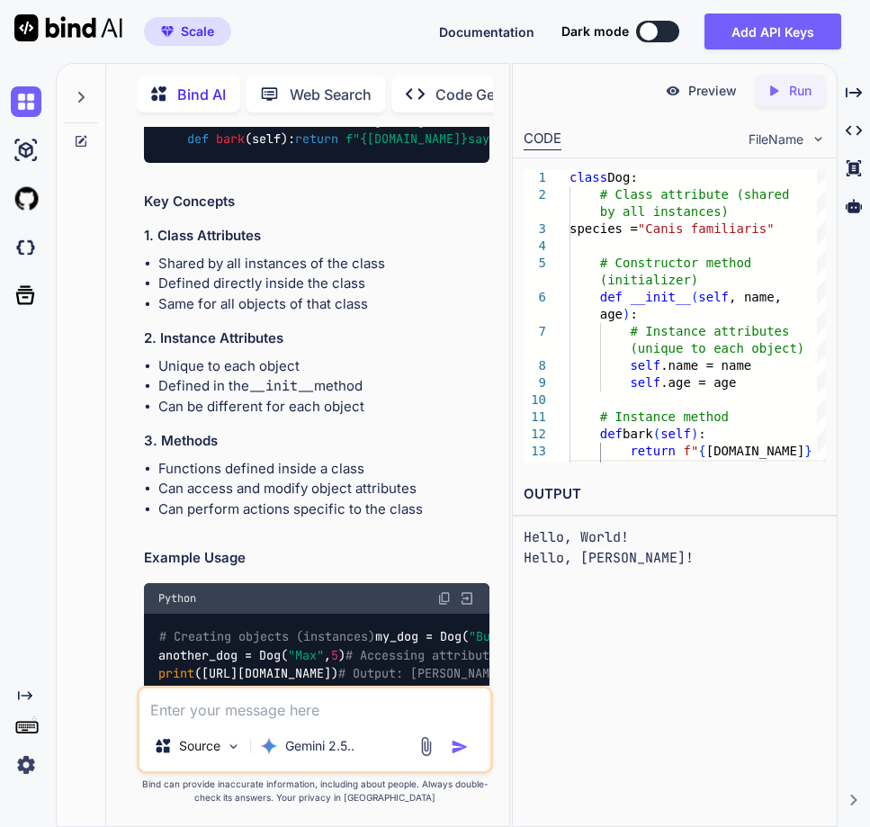
click at [210, 704] on textarea at bounding box center [314, 704] width 351 height 32
type textarea "hello"
click at [453, 743] on img "button" at bounding box center [460, 747] width 18 height 18
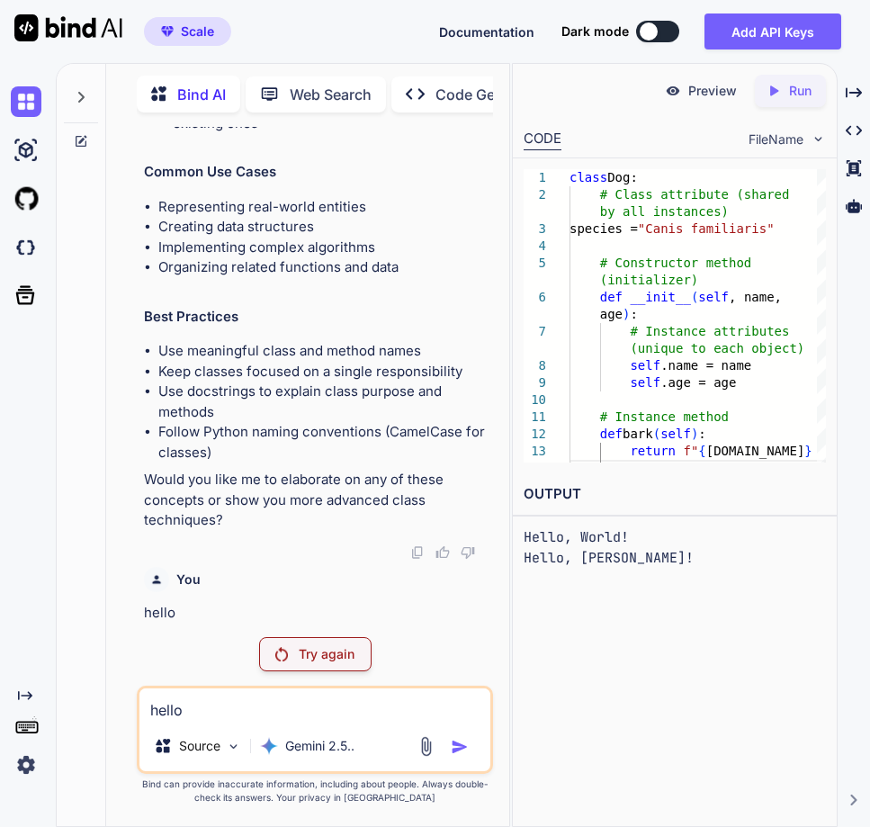
scroll to position [3440, 0]
click at [262, 710] on textarea "hello" at bounding box center [314, 704] width 351 height 32
click at [301, 645] on p "Try again" at bounding box center [327, 654] width 56 height 18
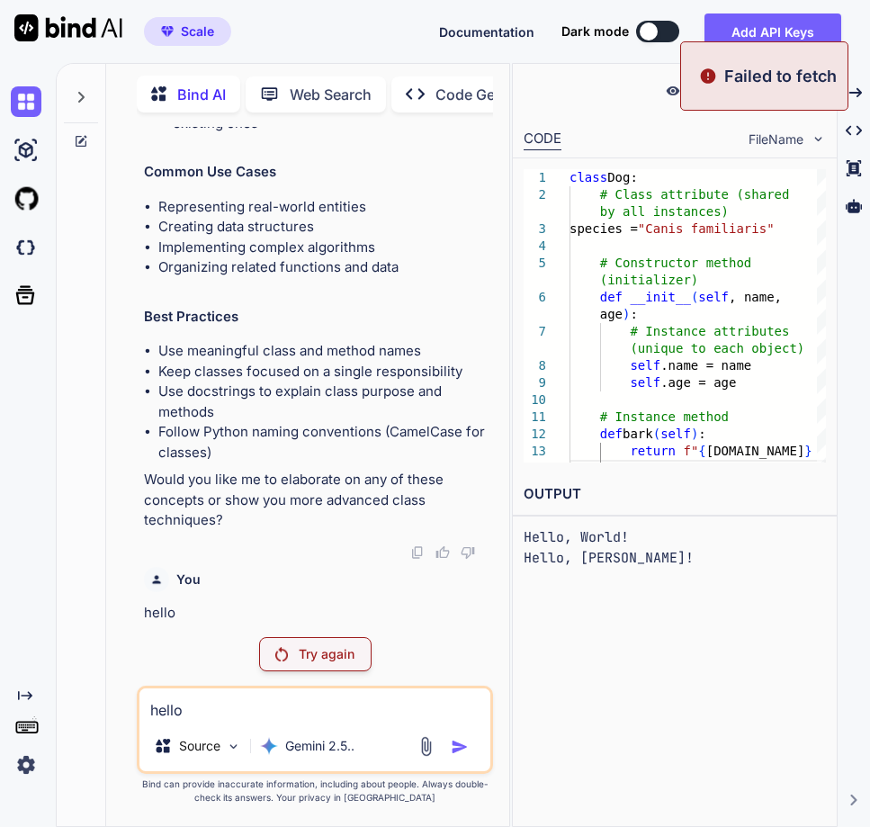
scroll to position [3425, 0]
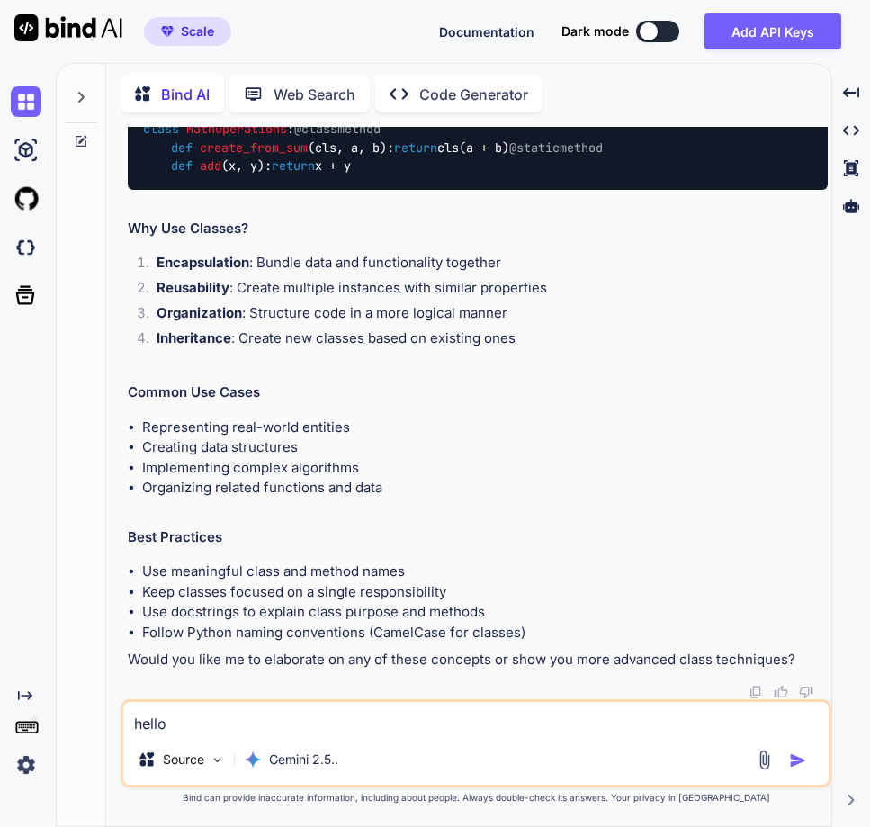
scroll to position [1668, 0]
click at [802, 763] on img "button" at bounding box center [798, 760] width 18 height 18
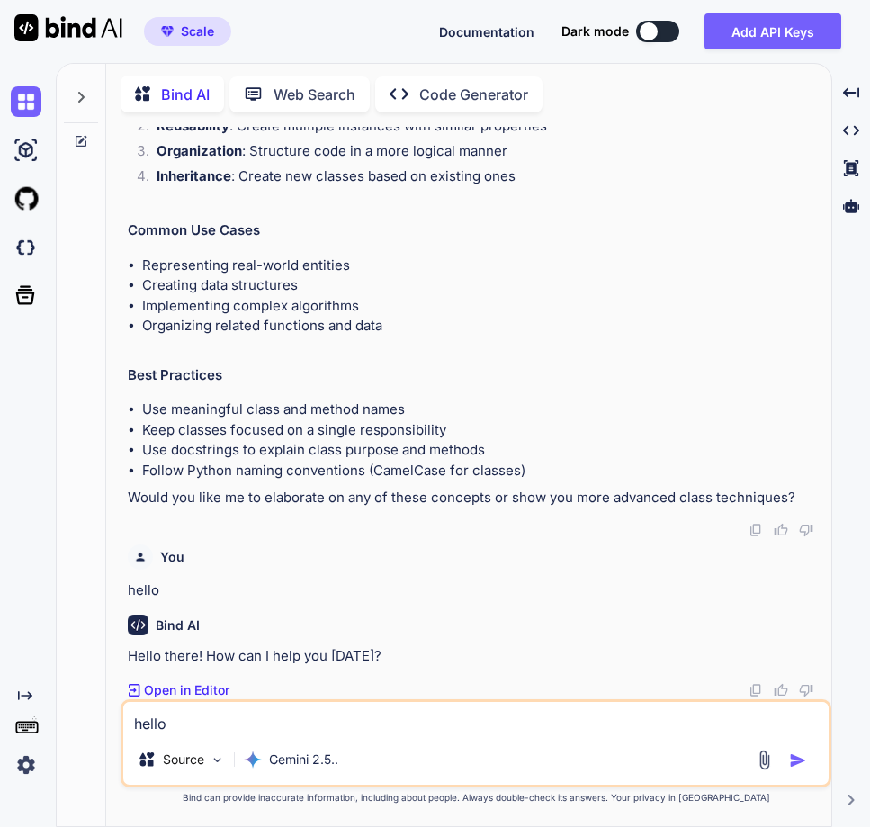
scroll to position [1830, 0]
